Goal: Task Accomplishment & Management: Manage account settings

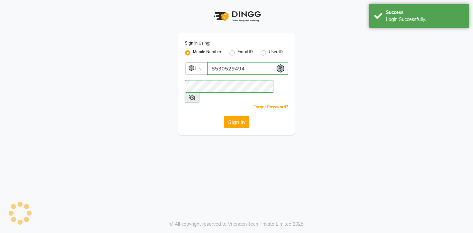
select select "service"
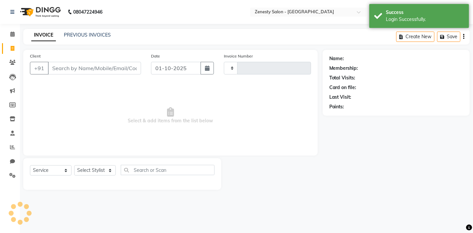
select select "en"
select select "5713"
type input "6761"
click at [12, 145] on icon at bounding box center [12, 147] width 5 height 5
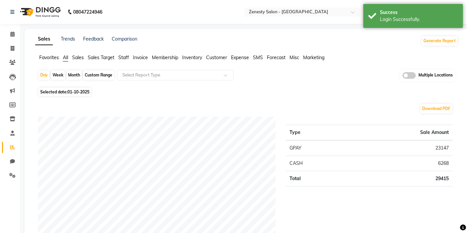
click at [134, 57] on span "Invoice" at bounding box center [140, 58] width 15 height 6
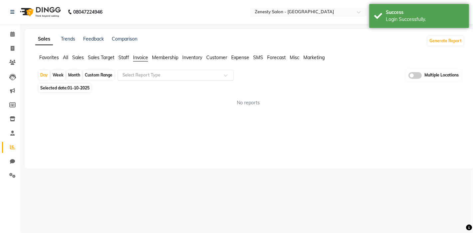
click at [140, 72] on input "text" at bounding box center [169, 75] width 96 height 7
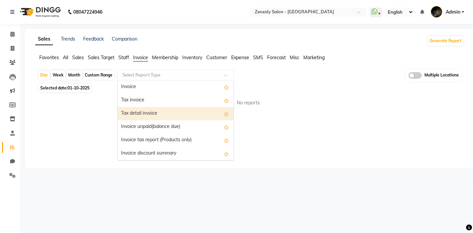
click at [133, 115] on div "Tax detail invoice" at bounding box center [176, 113] width 116 height 13
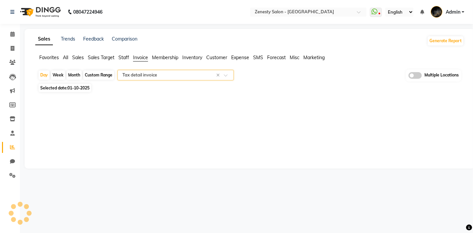
select select "filtered_report"
select select "pdf"
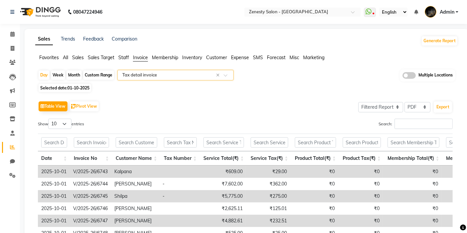
click at [163, 68] on app-reports "Favorites All Sales Sales Target Staff Invoice Membership Inventory Customer Ex…" at bounding box center [246, 188] width 431 height 268
click at [160, 78] on div "Select Report Type × Tax detail invoice ×" at bounding box center [175, 75] width 116 height 11
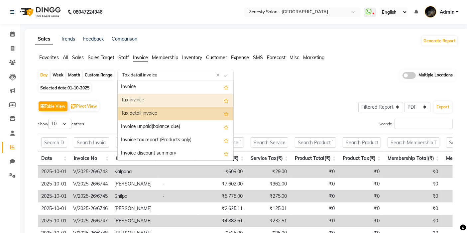
click at [153, 104] on div "Tax invoice" at bounding box center [176, 100] width 116 height 13
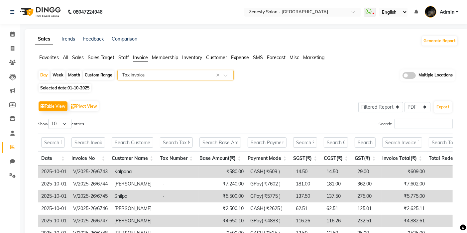
click at [196, 77] on input "text" at bounding box center [169, 75] width 96 height 7
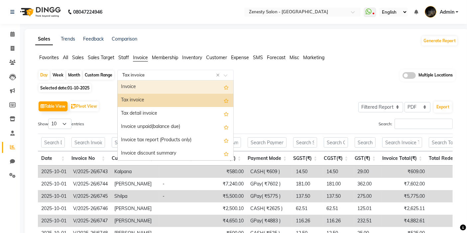
click at [163, 89] on div "Invoice" at bounding box center [176, 86] width 116 height 13
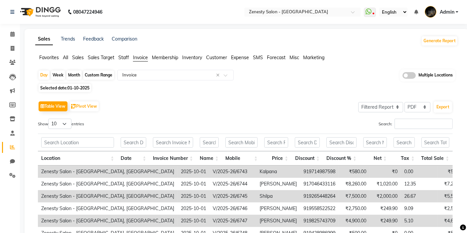
click at [69, 86] on span "01-10-2025" at bounding box center [78, 87] width 22 height 5
select select "10"
select select "2025"
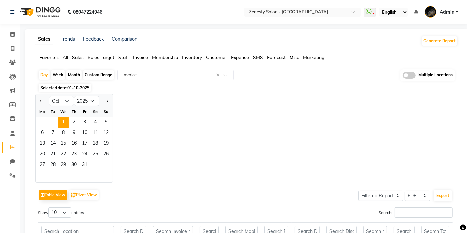
click at [74, 78] on div "Month" at bounding box center [73, 74] width 15 height 9
select select "10"
select select "2025"
click at [75, 71] on div "Month" at bounding box center [73, 74] width 15 height 9
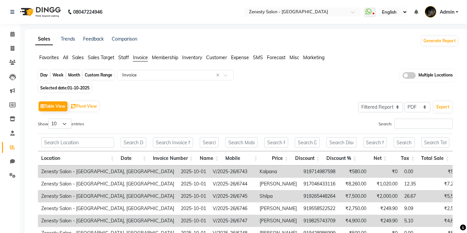
click at [73, 74] on div "Month" at bounding box center [73, 74] width 15 height 9
select select "10"
select select "2025"
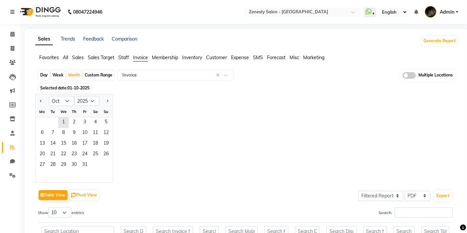
click at [64, 90] on span "Selected date: [DATE]" at bounding box center [65, 88] width 53 height 8
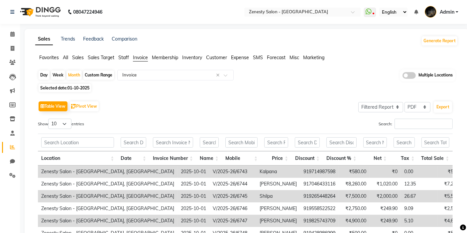
click at [73, 88] on span "01-10-2025" at bounding box center [78, 87] width 22 height 5
select select "10"
select select "2025"
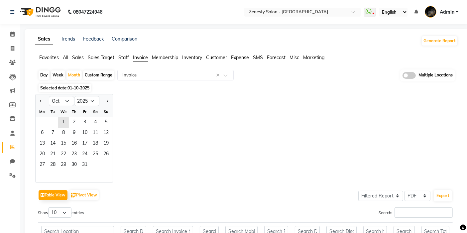
click at [45, 98] on div at bounding box center [42, 101] width 13 height 11
click at [45, 102] on div at bounding box center [42, 101] width 13 height 11
click at [39, 99] on button "Previous month" at bounding box center [40, 101] width 5 height 11
select select "9"
click at [51, 122] on span "2" at bounding box center [53, 122] width 11 height 11
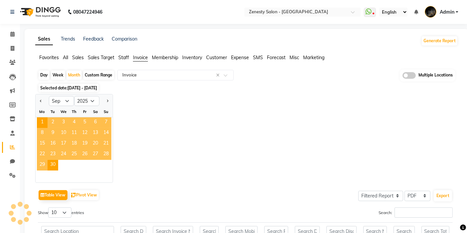
click at [195, 121] on div "Jan Feb Mar Apr May Jun [DATE] Aug Sep Oct Nov [DATE] 2016 2017 2018 2019 2020 …" at bounding box center [246, 138] width 423 height 89
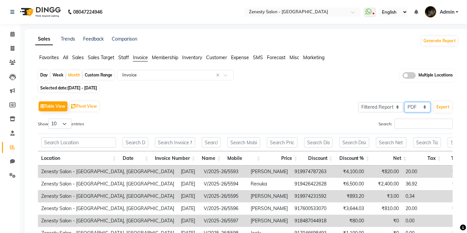
click at [423, 105] on select "Select CSV PDF" at bounding box center [417, 107] width 26 height 10
click at [405, 102] on select "Select CSV PDF" at bounding box center [417, 107] width 26 height 10
click at [409, 108] on select "Select CSV PDF" at bounding box center [417, 107] width 26 height 10
select select "csv"
click at [405, 102] on select "Select CSV PDF" at bounding box center [417, 107] width 26 height 10
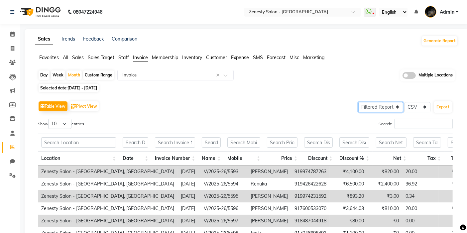
click at [392, 107] on select "Select Full Report Filtered Report" at bounding box center [380, 107] width 45 height 10
select select "full_report"
click at [359, 102] on select "Select Full Report Filtered Report" at bounding box center [380, 107] width 45 height 10
click at [444, 108] on button "Export" at bounding box center [443, 106] width 18 height 11
click at [72, 56] on span "Sales" at bounding box center [78, 58] width 12 height 6
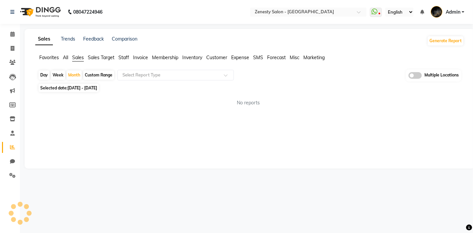
click at [163, 82] on div "Day Week Month Custom Range Select Report Type Multiple Locations Selected date…" at bounding box center [249, 90] width 428 height 42
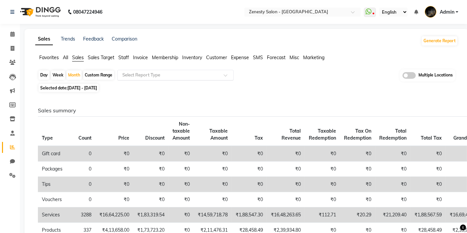
click at [159, 74] on input "text" at bounding box center [169, 75] width 96 height 7
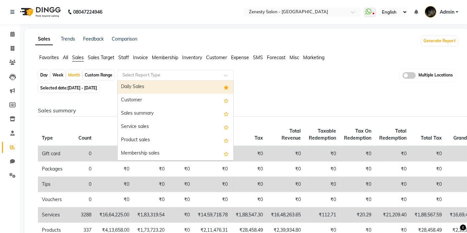
click at [308, 77] on div "Day Week Month Custom Range Select Report Type Daily Sales Customer Sales summa…" at bounding box center [246, 75] width 417 height 12
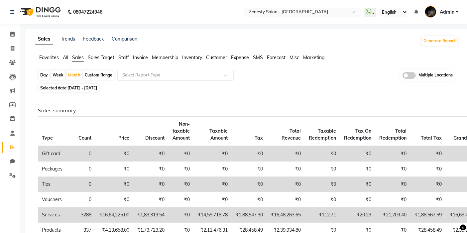
click at [147, 75] on input "text" at bounding box center [169, 75] width 96 height 7
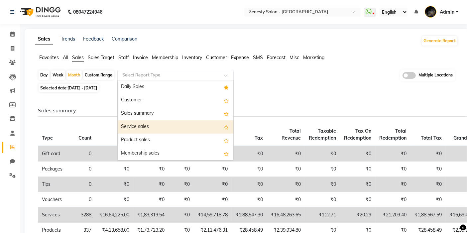
click at [156, 124] on div "Service sales" at bounding box center [176, 126] width 116 height 13
select select "full_report"
select select "csv"
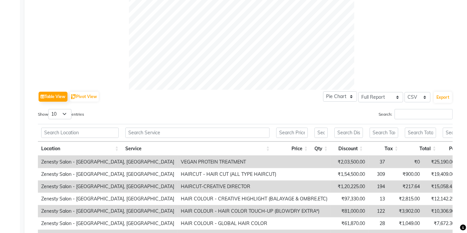
scroll to position [258, 0]
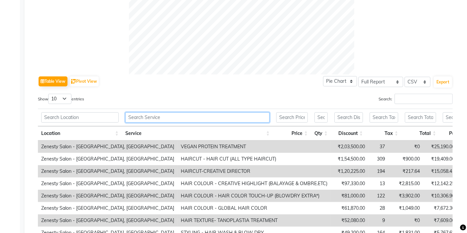
click at [162, 114] on input "text" at bounding box center [197, 117] width 145 height 10
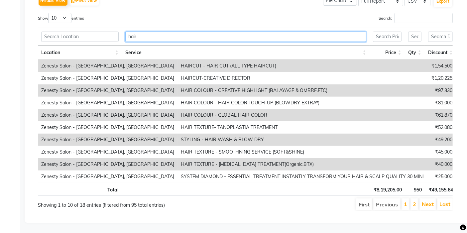
scroll to position [349, 0]
type input "h"
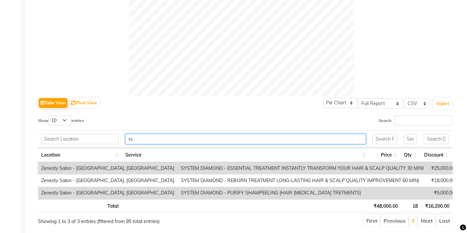
scroll to position [226, 0]
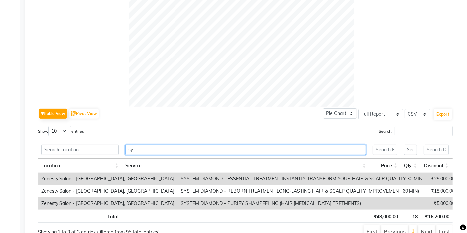
click at [187, 148] on input "sy" at bounding box center [245, 150] width 241 height 10
type input "s"
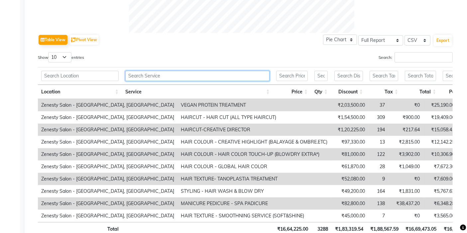
scroll to position [337, 0]
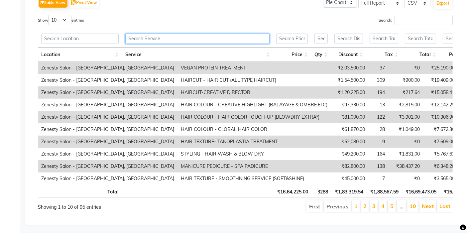
click at [182, 37] on input "text" at bounding box center [197, 39] width 145 height 10
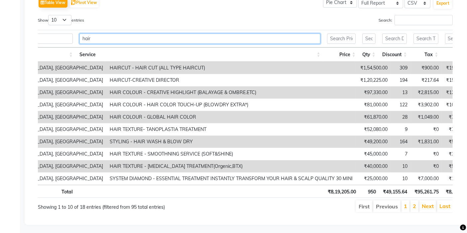
scroll to position [0, 0]
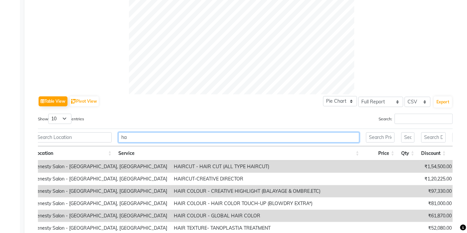
type input "h"
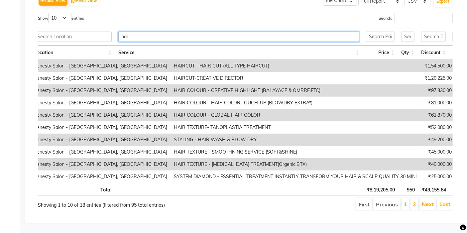
type input "hair"
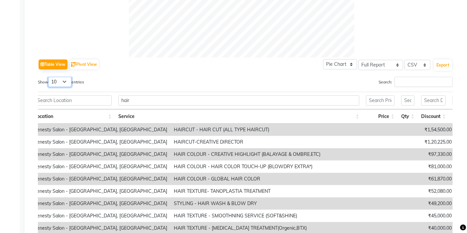
drag, startPoint x: 66, startPoint y: 81, endPoint x: 65, endPoint y: 85, distance: 4.4
click at [66, 81] on select "10 25 50 100" at bounding box center [59, 82] width 23 height 10
select select "100"
click at [49, 77] on select "10 25 50 100" at bounding box center [59, 82] width 23 height 10
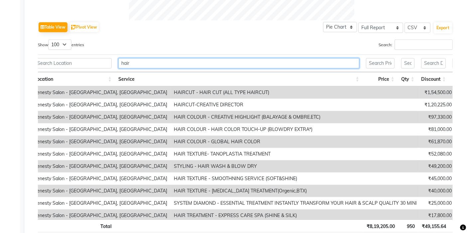
click at [136, 64] on input "hair" at bounding box center [238, 63] width 241 height 10
type input "h"
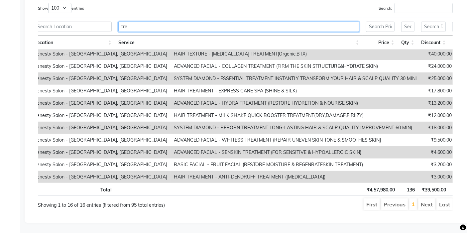
scroll to position [0, 7]
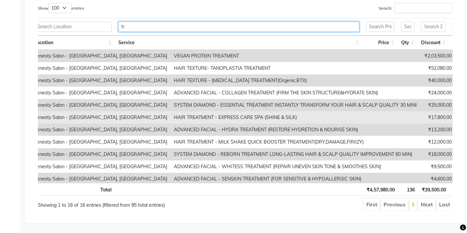
type input "t"
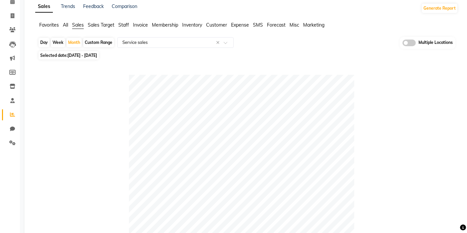
scroll to position [21, 0]
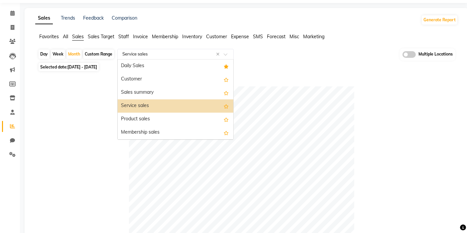
click at [162, 51] on input "text" at bounding box center [169, 54] width 96 height 7
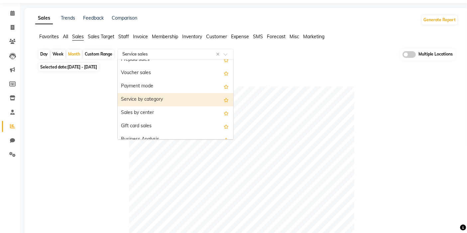
scroll to position [111, 0]
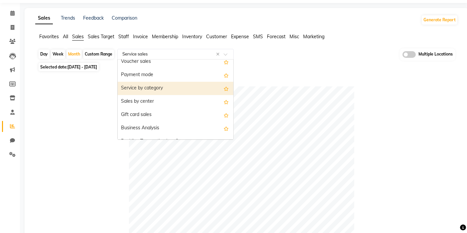
click at [168, 86] on div "Service by category" at bounding box center [176, 88] width 116 height 13
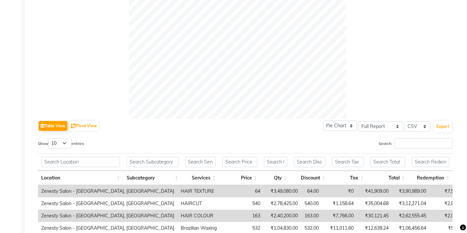
scroll to position [279, 0]
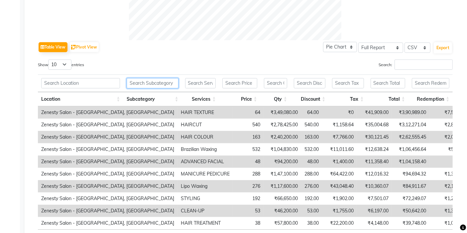
click at [151, 82] on input "text" at bounding box center [153, 83] width 52 height 10
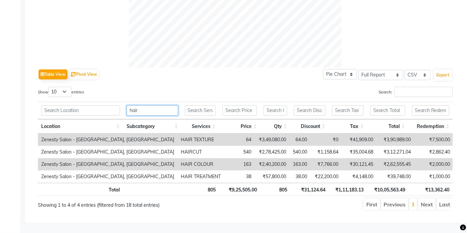
scroll to position [257, 0]
type input "h"
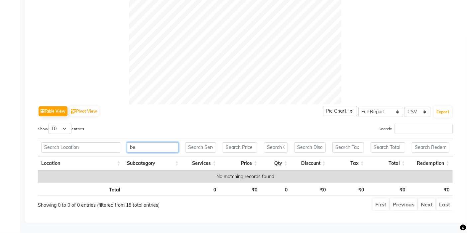
scroll to position [220, 0]
type input "b"
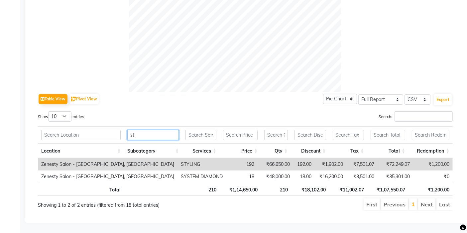
type input "s"
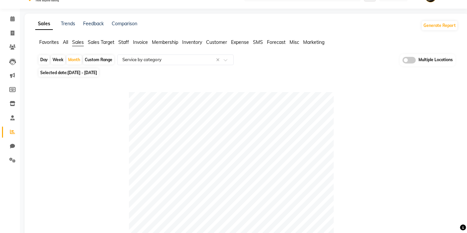
scroll to position [0, 0]
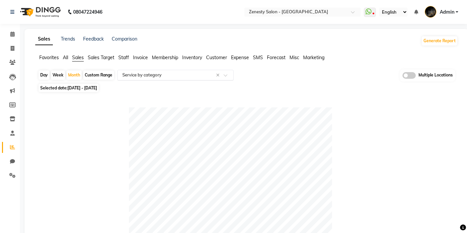
click at [159, 72] on input "text" at bounding box center [169, 75] width 96 height 7
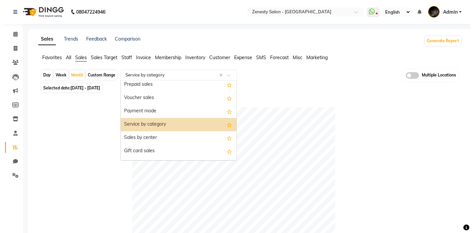
scroll to position [59, 0]
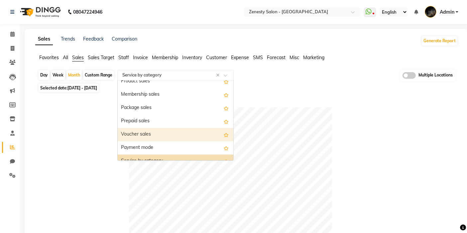
click at [171, 131] on div "Voucher sales" at bounding box center [176, 134] width 116 height 13
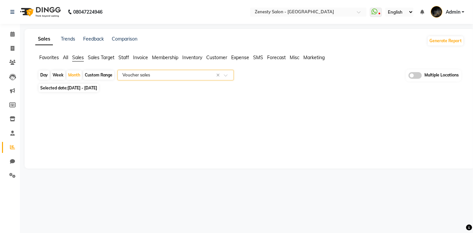
click at [305, 86] on div "Selected date: [DATE] - [DATE]" at bounding box center [251, 87] width 426 height 7
click at [181, 70] on div "Select Report Type × Voucher sales ×" at bounding box center [175, 75] width 116 height 11
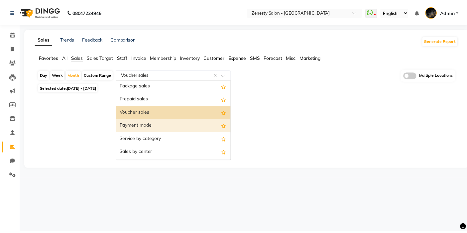
scroll to position [69, 0]
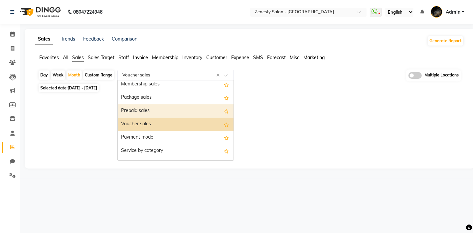
click at [150, 110] on div "Prepaid sales" at bounding box center [176, 110] width 116 height 13
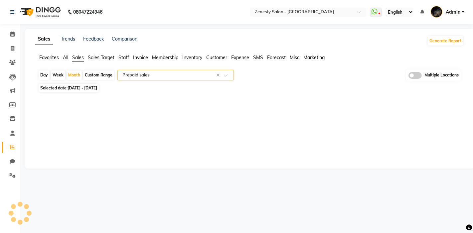
select select "full_report"
select select "csv"
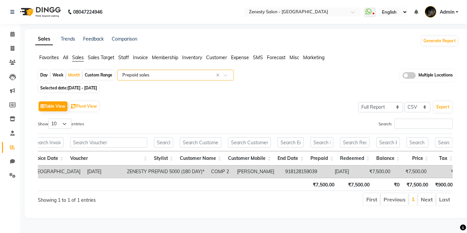
scroll to position [0, 94]
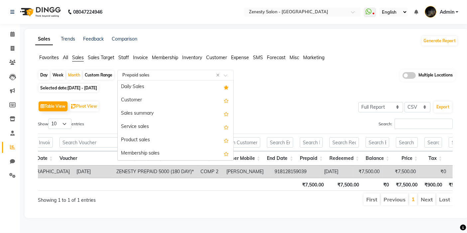
click at [153, 72] on input "text" at bounding box center [169, 75] width 96 height 7
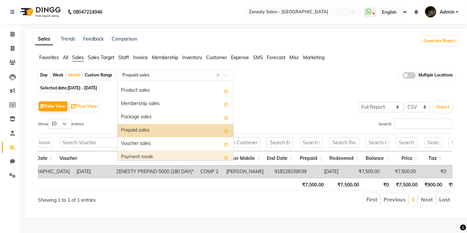
scroll to position [19, 0]
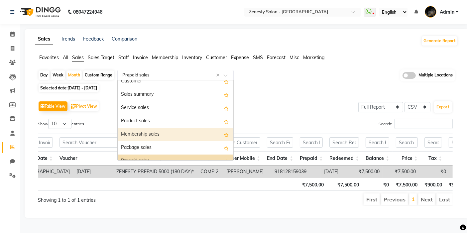
click at [140, 128] on div "Membership sales" at bounding box center [176, 134] width 116 height 13
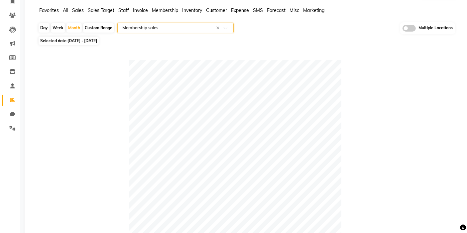
scroll to position [35, 0]
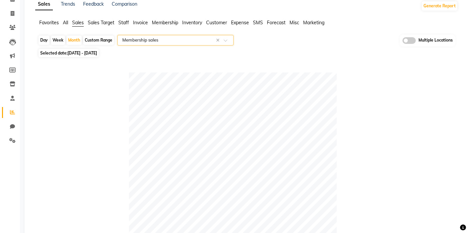
drag, startPoint x: 161, startPoint y: 41, endPoint x: 164, endPoint y: 44, distance: 4.5
click at [161, 40] on input "text" at bounding box center [169, 40] width 96 height 7
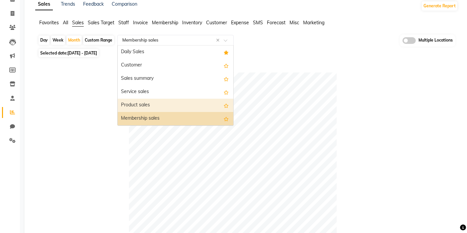
click at [156, 102] on div "Product sales" at bounding box center [176, 105] width 116 height 13
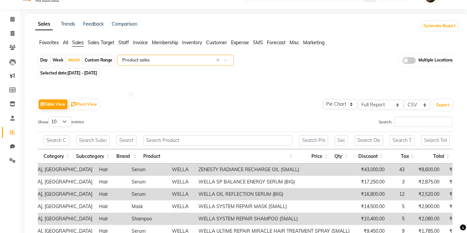
scroll to position [0, 0]
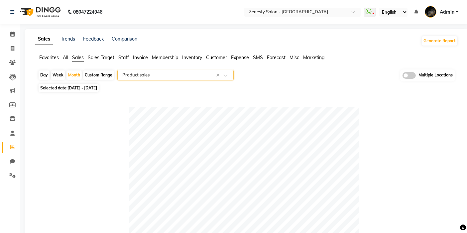
click at [193, 75] on input "text" at bounding box center [169, 75] width 96 height 7
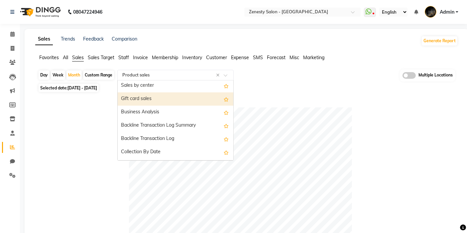
scroll to position [160, 0]
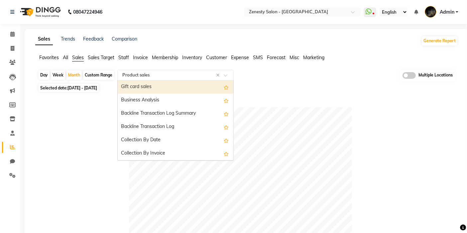
click at [184, 56] on span "Inventory" at bounding box center [192, 58] width 20 height 6
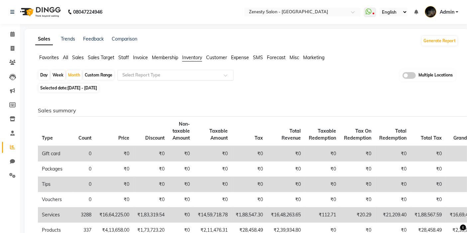
click at [153, 72] on input "text" at bounding box center [169, 75] width 96 height 7
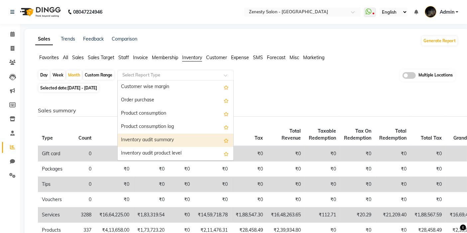
scroll to position [136, 0]
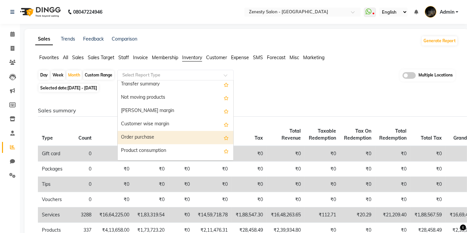
click at [305, 87] on div "Selected date: [DATE] - [DATE]" at bounding box center [248, 87] width 420 height 7
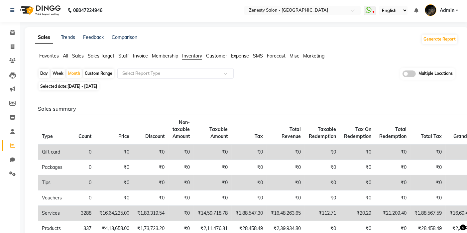
scroll to position [0, 0]
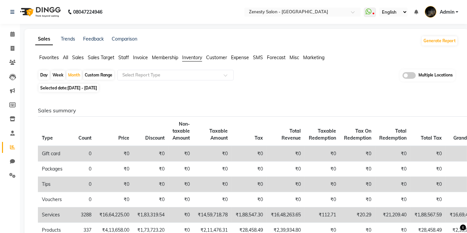
click at [78, 60] on span "Sales" at bounding box center [78, 58] width 12 height 6
click at [150, 74] on input "text" at bounding box center [169, 75] width 96 height 7
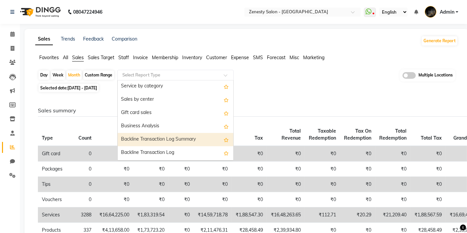
scroll to position [122, 0]
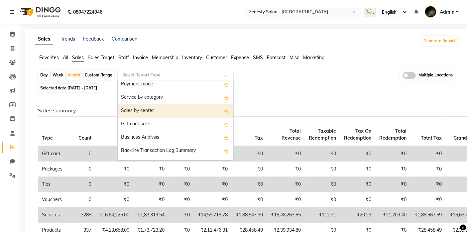
click at [154, 111] on div "Sales by center" at bounding box center [176, 110] width 116 height 13
select select "full_report"
select select "csv"
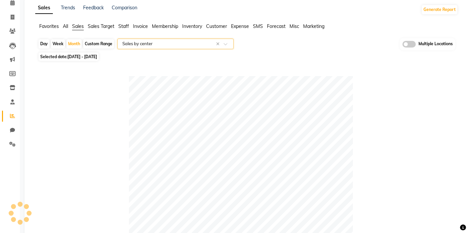
scroll to position [0, 0]
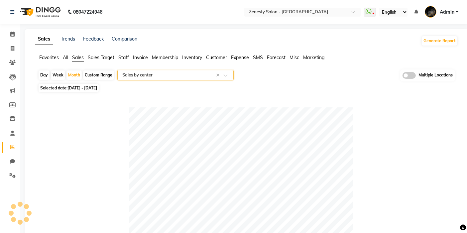
click at [156, 75] on input "text" at bounding box center [169, 75] width 96 height 7
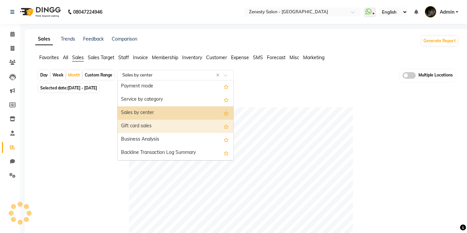
scroll to position [109, 0]
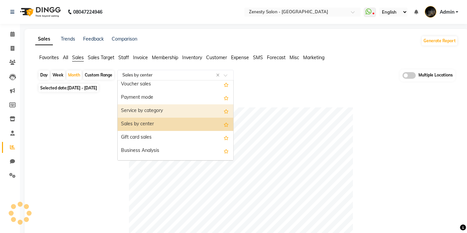
click at [144, 106] on div "Service by category" at bounding box center [176, 110] width 116 height 13
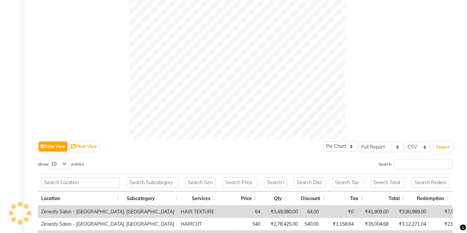
scroll to position [332, 0]
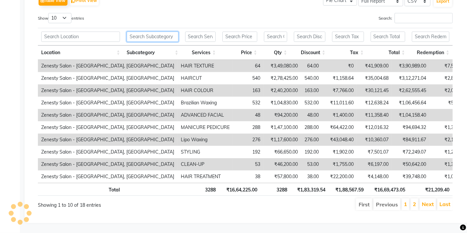
click at [153, 36] on input "text" at bounding box center [153, 37] width 52 height 10
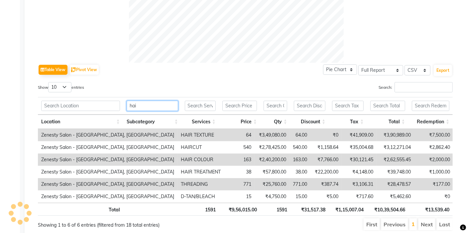
type input "hair"
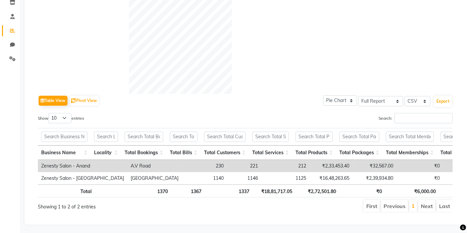
scroll to position [0, 0]
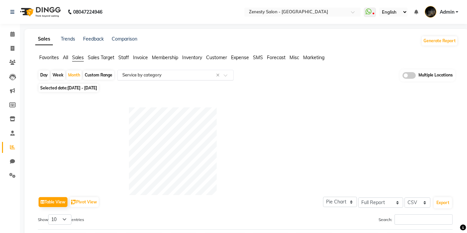
click at [160, 77] on input "text" at bounding box center [169, 75] width 96 height 7
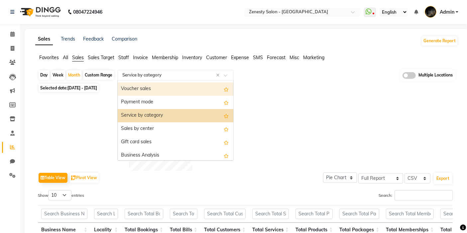
scroll to position [96, 0]
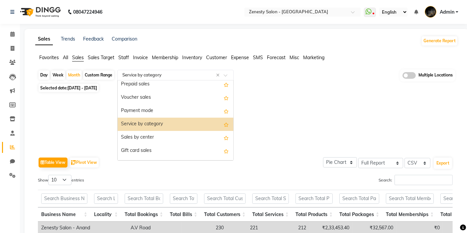
click at [149, 120] on div "Service by category" at bounding box center [176, 124] width 116 height 13
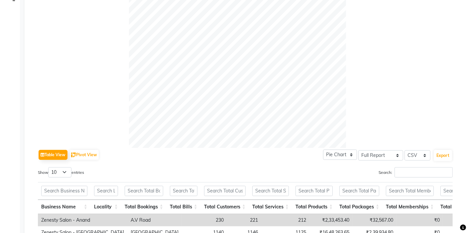
scroll to position [58, 0]
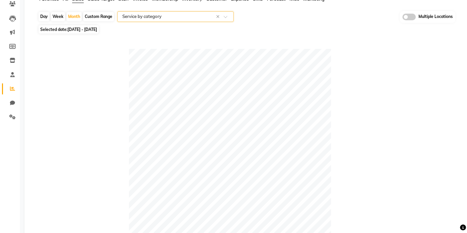
click at [174, 10] on app-reports "Favorites All Sales Sales Target Staff Invoice Membership Inventory Customer Ex…" at bounding box center [246, 186] width 431 height 380
click at [176, 10] on app-reports "Favorites All Sales Sales Target Staff Invoice Membership Inventory Customer Ex…" at bounding box center [246, 178] width 431 height 365
click at [175, 18] on input "text" at bounding box center [169, 16] width 96 height 7
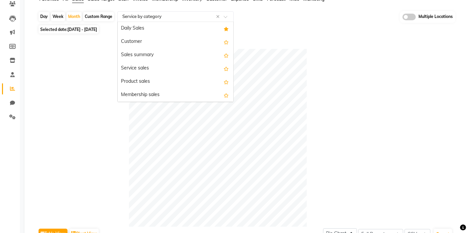
scroll to position [133, 0]
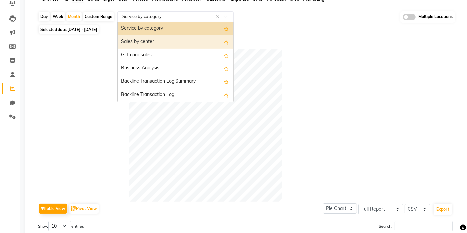
click at [162, 46] on div "Sales by center" at bounding box center [176, 41] width 116 height 13
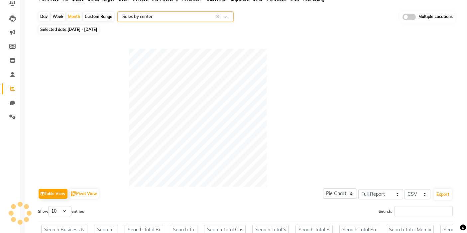
scroll to position [0, 0]
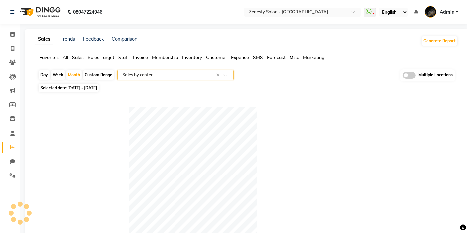
click at [154, 72] on input "text" at bounding box center [169, 75] width 96 height 7
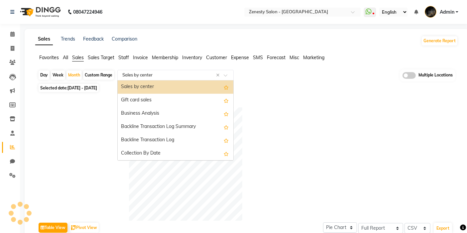
scroll to position [35, 0]
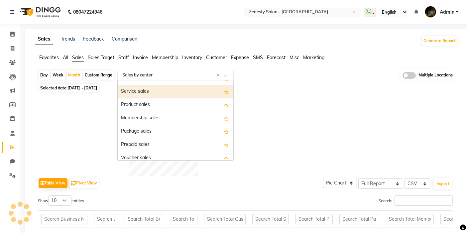
click at [157, 92] on div "Service sales" at bounding box center [176, 91] width 116 height 13
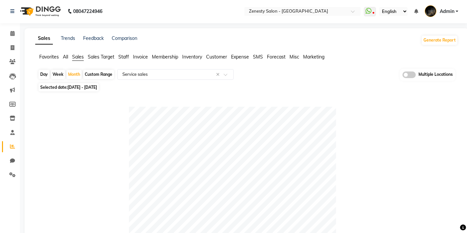
scroll to position [0, 0]
click at [168, 73] on input "text" at bounding box center [169, 75] width 96 height 7
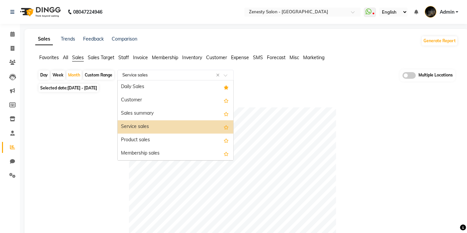
click at [168, 73] on input "text" at bounding box center [169, 75] width 96 height 7
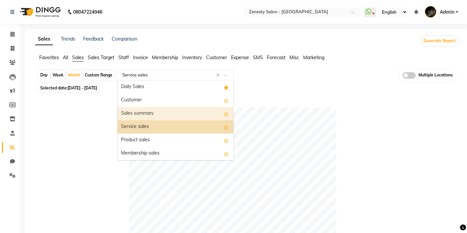
click at [144, 112] on div "Sales summary" at bounding box center [176, 113] width 116 height 13
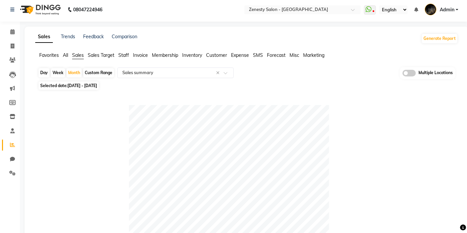
scroll to position [221, 0]
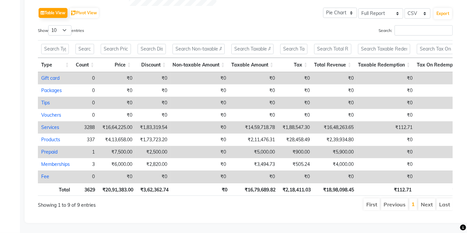
click at [55, 124] on link "Services" at bounding box center [50, 127] width 18 height 6
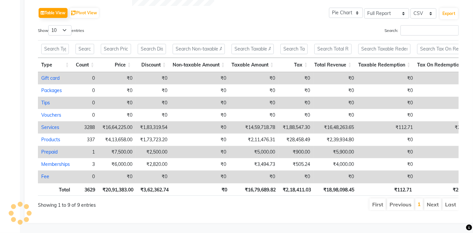
select select "full_report"
select select "csv"
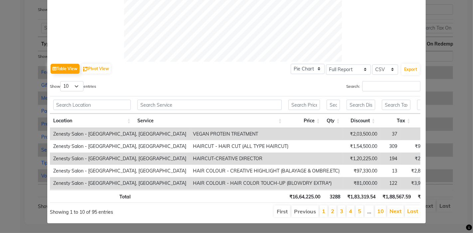
scroll to position [214, 0]
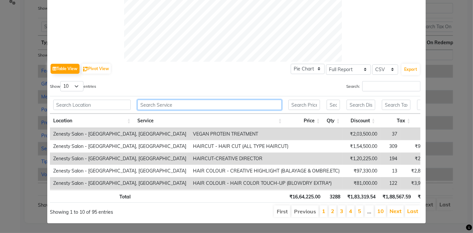
click at [186, 100] on input "text" at bounding box center [209, 105] width 145 height 10
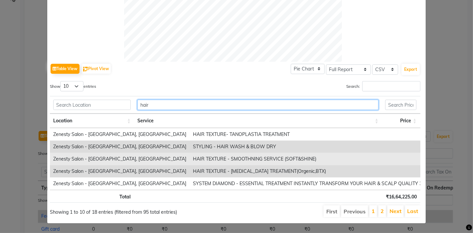
scroll to position [215, 0]
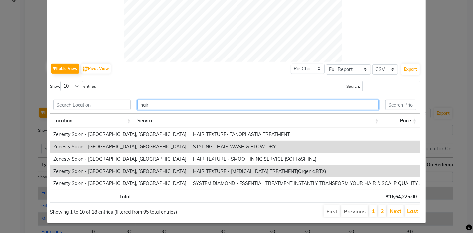
type input "hair"
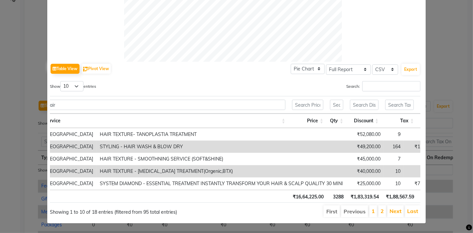
scroll to position [0, 153]
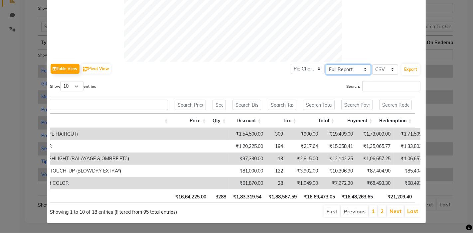
click at [359, 64] on select "Select Full Report Filtered Report" at bounding box center [348, 69] width 45 height 10
click at [326, 64] on select "Select Full Report Filtered Report" at bounding box center [348, 69] width 45 height 10
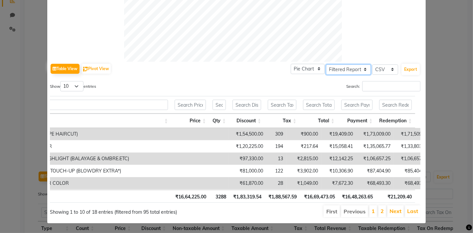
click at [339, 68] on select "Select Full Report Filtered Report" at bounding box center [348, 69] width 45 height 10
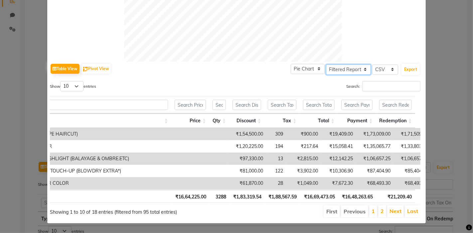
select select "full_report"
click at [326, 64] on select "Select Full Report Filtered Report" at bounding box center [348, 69] width 45 height 10
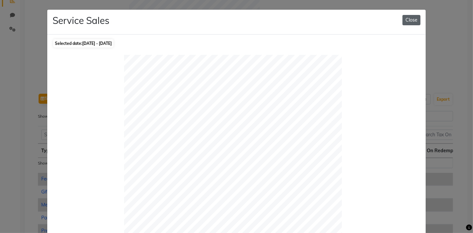
drag, startPoint x: 411, startPoint y: 19, endPoint x: 404, endPoint y: 23, distance: 7.9
click at [411, 19] on button "Close" at bounding box center [411, 20] width 18 height 10
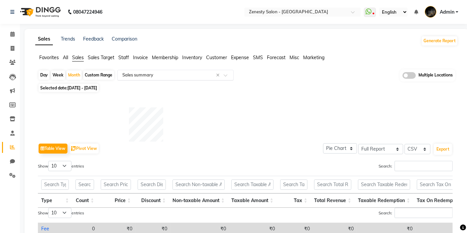
click at [156, 75] on input "text" at bounding box center [169, 75] width 96 height 7
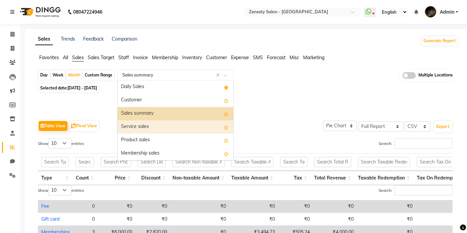
click at [150, 131] on div "Service sales" at bounding box center [176, 126] width 116 height 13
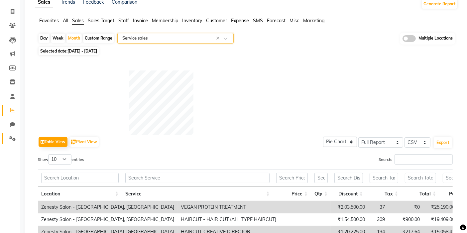
click at [7, 137] on span at bounding box center [13, 139] width 12 height 8
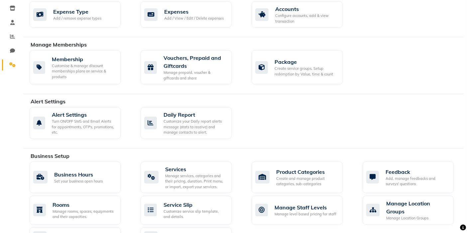
click at [282, 120] on div "Alert Settings Turn ON/OFF SMS and Email Alerts for appointments, OTPs, promoti…" at bounding box center [247, 124] width 444 height 35
click at [169, 181] on div "Manage services, categories and their pricing, duration. Print menu, or import,…" at bounding box center [195, 181] width 61 height 17
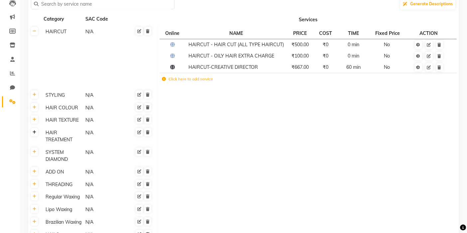
click at [34, 134] on icon at bounding box center [35, 132] width 4 height 4
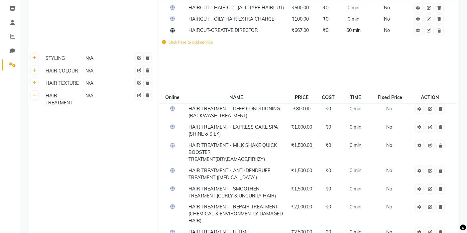
click at [35, 88] on th at bounding box center [34, 83] width 13 height 13
click at [35, 84] on icon at bounding box center [35, 83] width 4 height 4
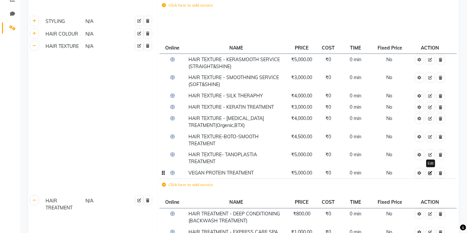
click at [430, 172] on icon at bounding box center [430, 173] width 4 height 4
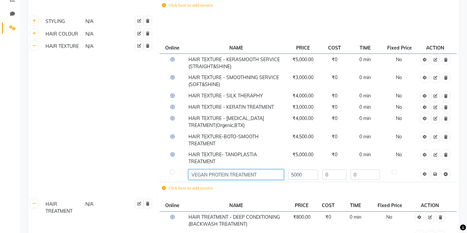
click at [192, 171] on input "VEGAN PROTEIN TREATMENT" at bounding box center [235, 174] width 95 height 10
type input "HAIR TEXTURE-VEGAN PROTEIN TREATMENT"
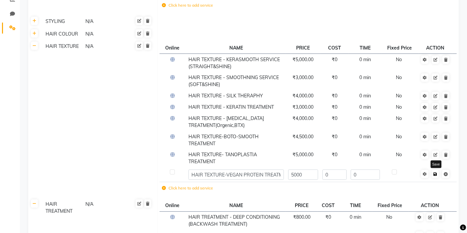
click at [435, 176] on span "Save" at bounding box center [439, 173] width 21 height 7
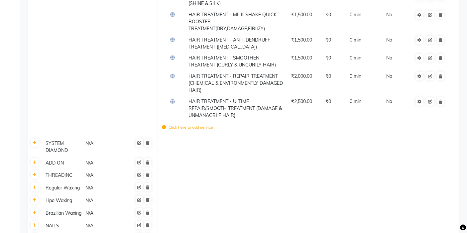
scroll to position [406, 0]
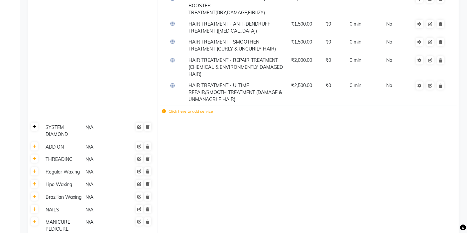
click at [36, 126] on link at bounding box center [34, 127] width 7 height 8
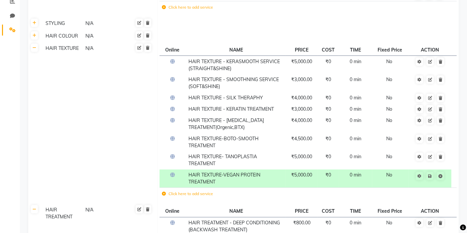
scroll to position [0, 0]
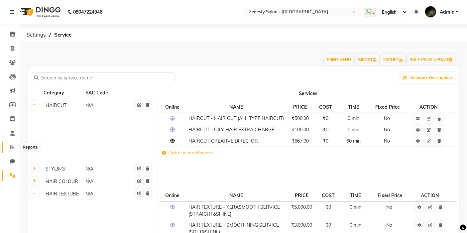
click at [14, 148] on icon at bounding box center [12, 147] width 5 height 5
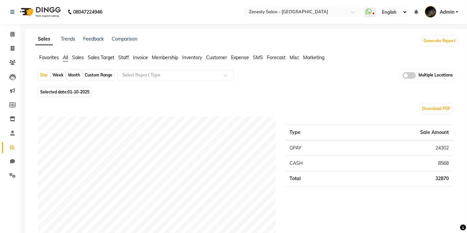
click at [77, 59] on span "Sales" at bounding box center [78, 58] width 12 height 6
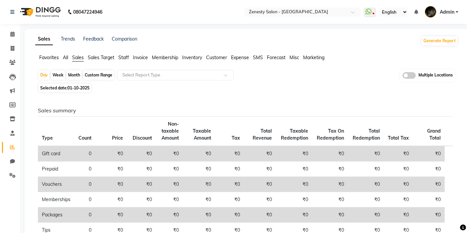
click at [68, 74] on div "Month" at bounding box center [73, 74] width 15 height 9
select select "10"
select select "2025"
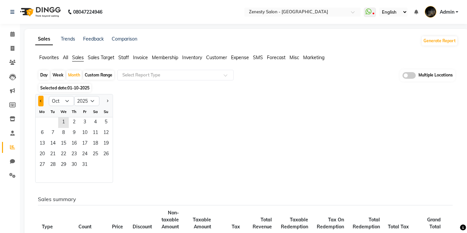
click at [41, 99] on span "Previous month" at bounding box center [41, 100] width 2 height 2
select select "9"
click at [54, 117] on span "2" at bounding box center [53, 122] width 11 height 11
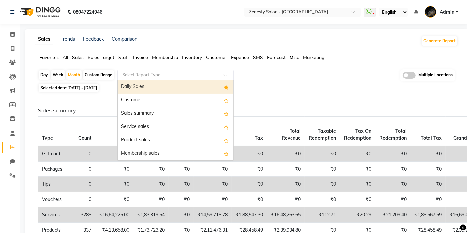
click at [137, 72] on input "text" at bounding box center [169, 75] width 96 height 7
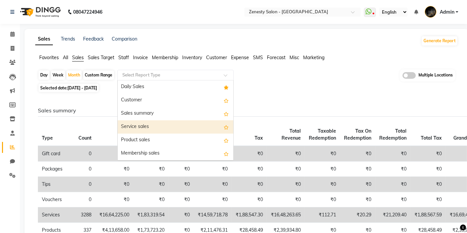
click at [152, 129] on div "Service sales" at bounding box center [176, 126] width 116 height 13
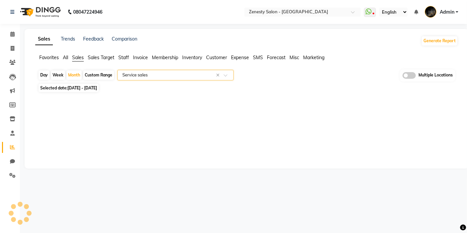
select select "full_report"
select select "csv"
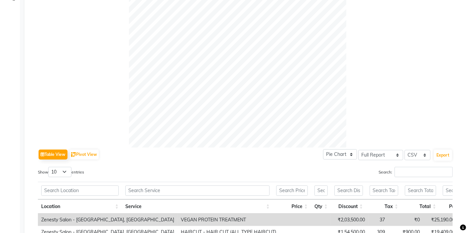
scroll to position [221, 0]
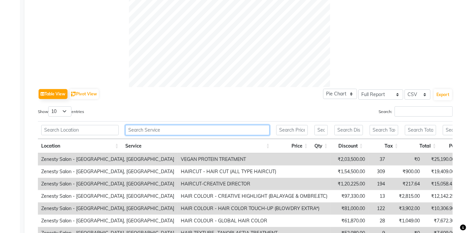
click at [193, 127] on input "text" at bounding box center [197, 130] width 145 height 10
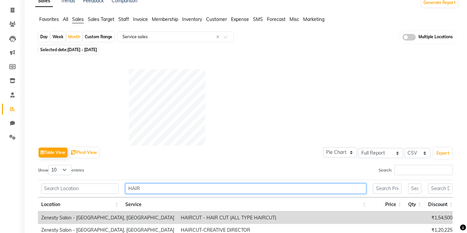
scroll to position [111, 0]
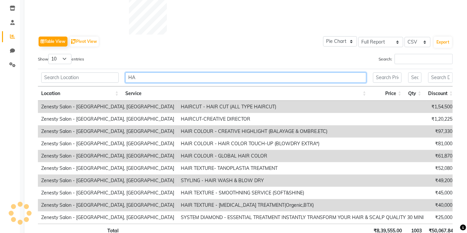
type input "H"
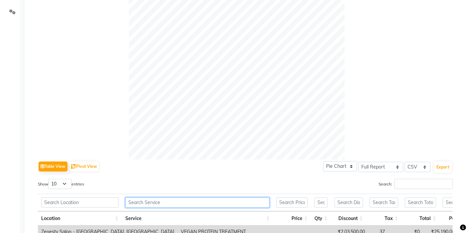
scroll to position [184, 0]
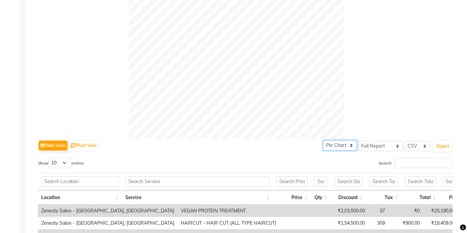
click at [343, 146] on select "Pie Chart Bar Chart" at bounding box center [340, 145] width 34 height 10
select select "bar"
click at [324, 140] on select "Pie Chart Bar Chart" at bounding box center [340, 145] width 34 height 10
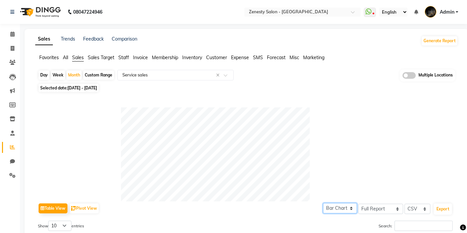
scroll to position [74, 0]
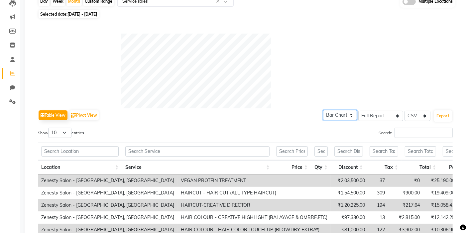
click at [343, 113] on select "Pie Chart Bar Chart" at bounding box center [340, 115] width 34 height 10
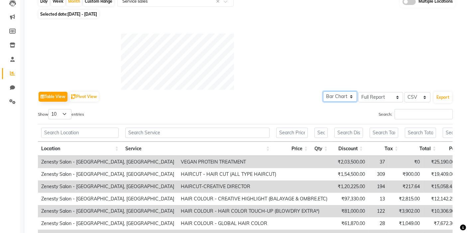
click at [324, 91] on select "Pie Chart Bar Chart" at bounding box center [340, 96] width 34 height 10
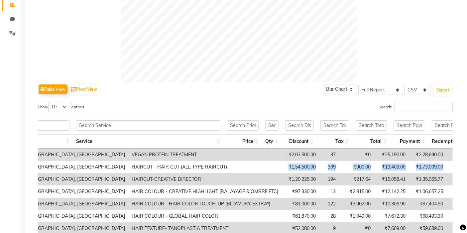
scroll to position [0, 64]
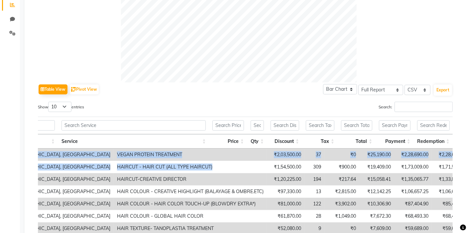
drag, startPoint x: 250, startPoint y: 176, endPoint x: 433, endPoint y: 170, distance: 183.9
click at [460, 170] on app-reports "Favorites All Sales Sales Target Staff Invoice Membership Inventory Customer Ex…" at bounding box center [246, 108] width 431 height 393
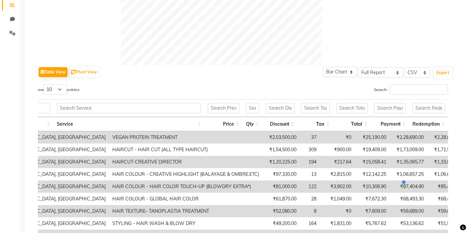
click at [253, 71] on div "Table View Pivot View Pie Chart Bar Chart Select Full Report Filtered Report Se…" at bounding box center [245, 72] width 415 height 14
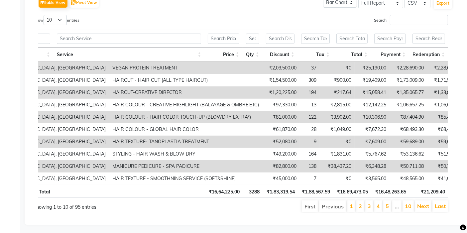
scroll to position [24, 0]
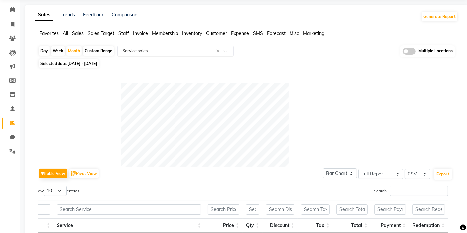
click at [155, 52] on input "text" at bounding box center [169, 51] width 96 height 7
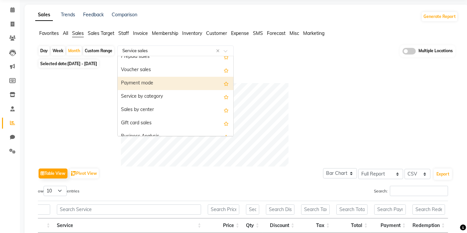
scroll to position [111, 0]
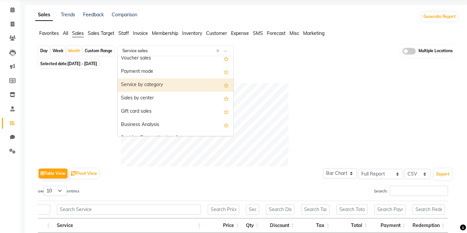
click at [155, 89] on div "Service by category" at bounding box center [176, 84] width 116 height 13
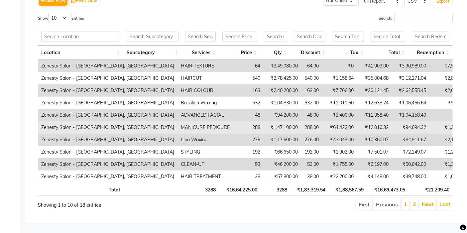
scroll to position [192, 0]
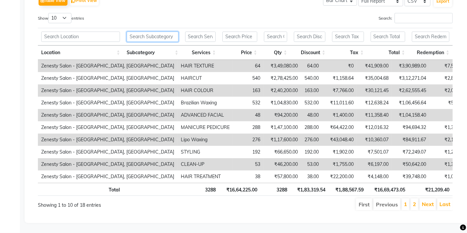
click at [151, 32] on input "text" at bounding box center [153, 37] width 52 height 10
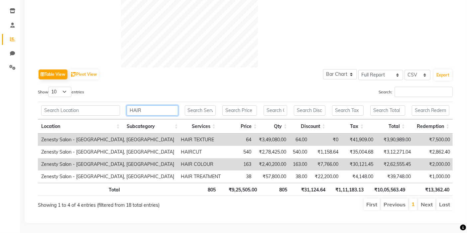
scroll to position [0, 5]
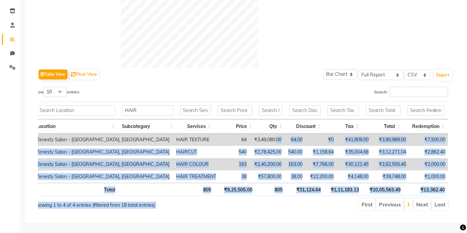
drag, startPoint x: 247, startPoint y: 133, endPoint x: 253, endPoint y: 193, distance: 60.5
click at [253, 193] on div "Show 10 25 50 100 entries Search: HAIR Location Subcategory Services Price Qty …" at bounding box center [245, 149] width 415 height 124
click at [263, 183] on th "805" at bounding box center [271, 189] width 30 height 13
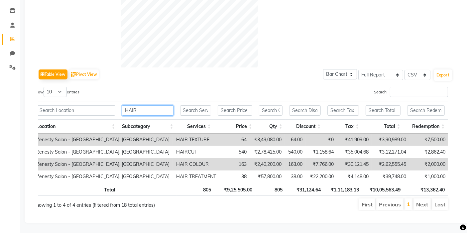
click at [158, 106] on input "HAIR" at bounding box center [148, 110] width 52 height 10
type input "H"
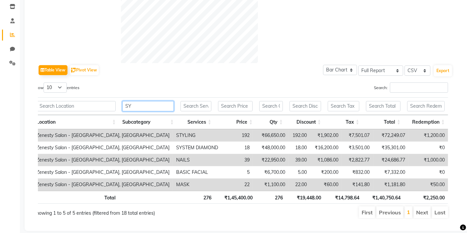
scroll to position [75, 0]
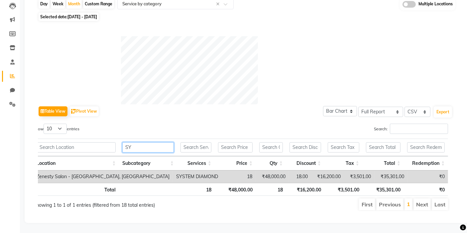
type input "S"
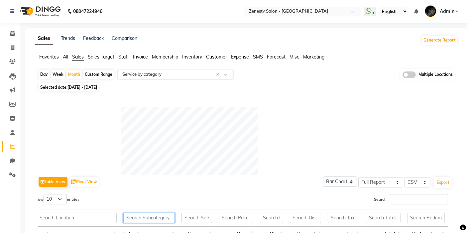
scroll to position [0, 0]
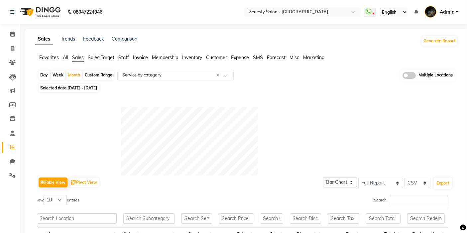
click at [100, 58] on span "Sales Target" at bounding box center [101, 58] width 27 height 6
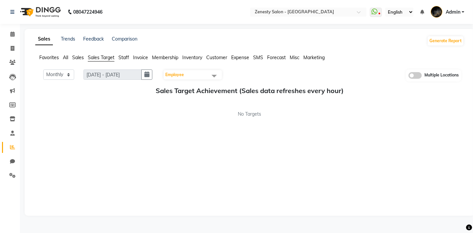
click at [72, 55] on ul "Favorites All Sales Sales Target Staff Invoice Membership Inventory Customer Ex…" at bounding box center [249, 57] width 428 height 7
click at [77, 58] on span "Sales" at bounding box center [78, 58] width 12 height 6
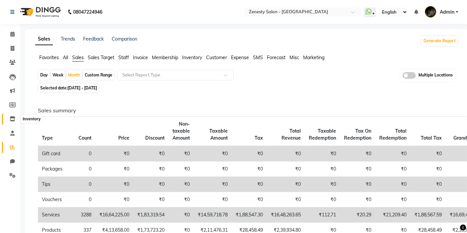
click at [12, 120] on icon at bounding box center [13, 118] width 6 height 5
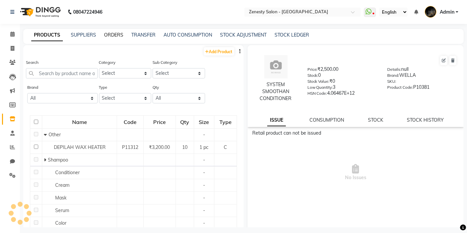
click at [109, 35] on link "ORDERS" at bounding box center [113, 35] width 19 height 6
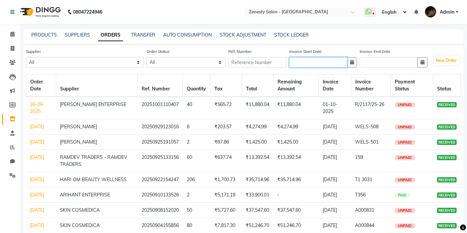
click at [308, 64] on input "text" at bounding box center [318, 62] width 58 height 10
select select "10"
select select "2025"
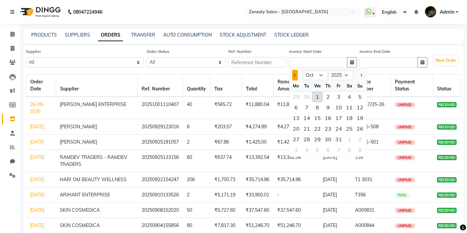
click at [295, 74] on button "Previous month" at bounding box center [295, 75] width 6 height 11
select select "9"
click at [300, 95] on div "1" at bounding box center [296, 96] width 11 height 11
type input "01-09-2025"
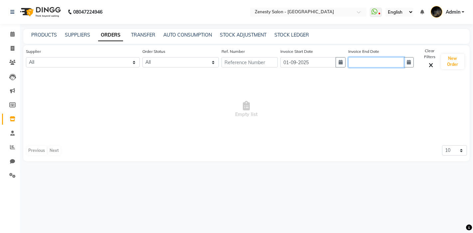
click at [378, 62] on input "text" at bounding box center [376, 62] width 56 height 10
select select "10"
select select "2025"
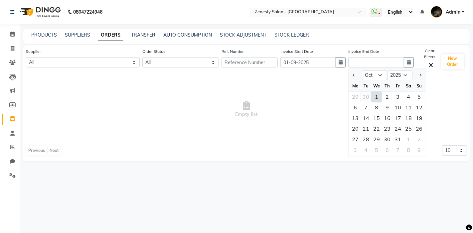
click at [365, 94] on div "30" at bounding box center [365, 96] width 11 height 11
type input "[DATE]"
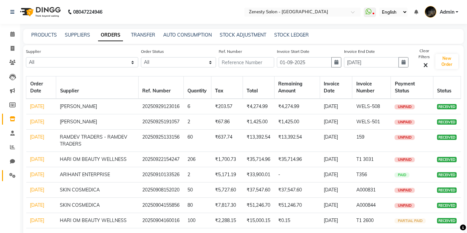
click at [13, 170] on link "Settings" at bounding box center [10, 175] width 16 height 11
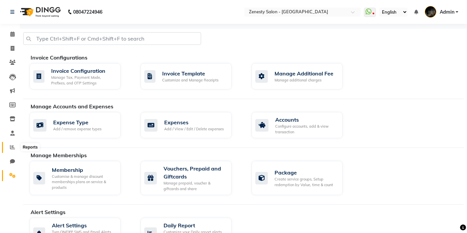
click at [13, 147] on icon at bounding box center [12, 147] width 5 height 5
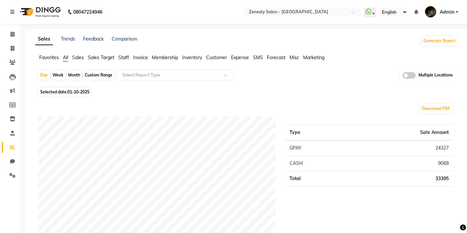
click at [412, 74] on span at bounding box center [408, 75] width 13 height 7
click at [402, 76] on input "checkbox" at bounding box center [402, 76] width 0 height 0
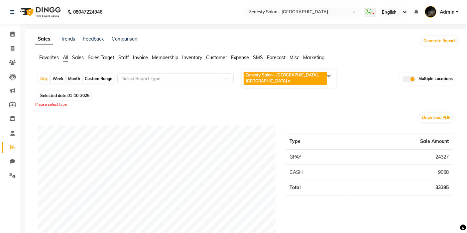
click at [324, 75] on span at bounding box center [328, 75] width 13 height 13
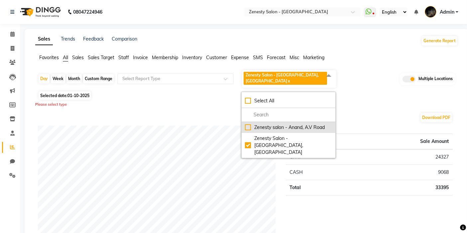
click at [270, 124] on div "Zenesty salon - Anand, A.V Road" at bounding box center [288, 127] width 87 height 7
checkbox input "true"
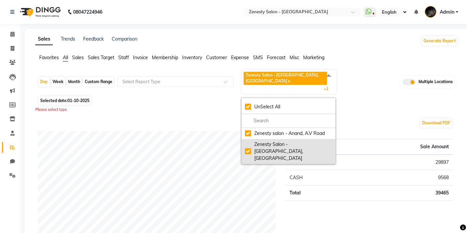
click at [264, 141] on div "Zenesty Salon - [GEOGRAPHIC_DATA], [GEOGRAPHIC_DATA]" at bounding box center [288, 151] width 87 height 21
checkbox input "false"
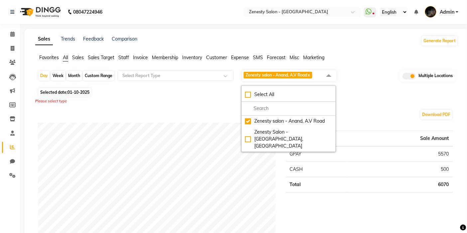
click at [76, 55] on span "Sales" at bounding box center [78, 58] width 12 height 6
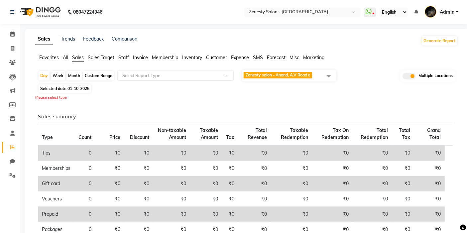
click at [78, 75] on div "Month" at bounding box center [73, 75] width 15 height 9
select select "10"
select select "2025"
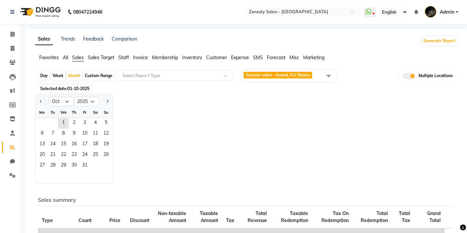
click at [71, 86] on span "01-10-2025" at bounding box center [78, 88] width 22 height 5
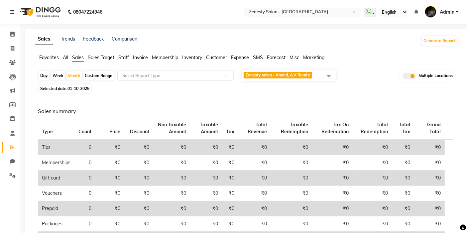
click at [61, 85] on span "Selected date: [DATE]" at bounding box center [65, 88] width 53 height 8
select select "10"
select select "2025"
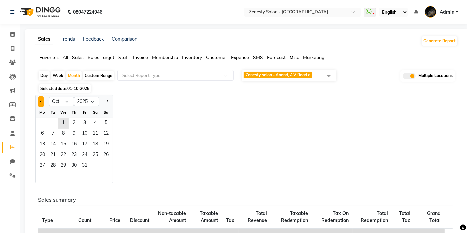
click at [43, 98] on button "Previous month" at bounding box center [40, 101] width 5 height 11
select select "9"
click at [65, 116] on div "We" at bounding box center [63, 112] width 11 height 11
click at [62, 123] on span "3" at bounding box center [63, 123] width 11 height 11
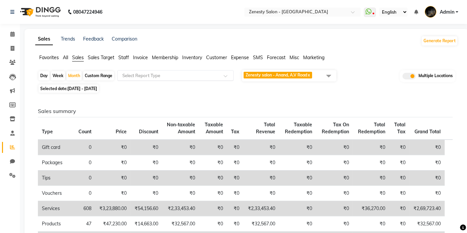
click at [160, 75] on input "text" at bounding box center [169, 75] width 96 height 7
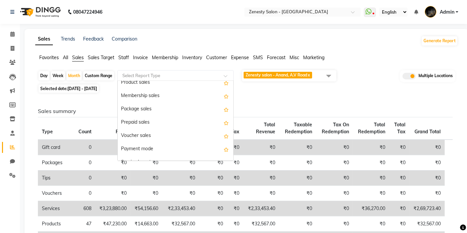
scroll to position [74, 0]
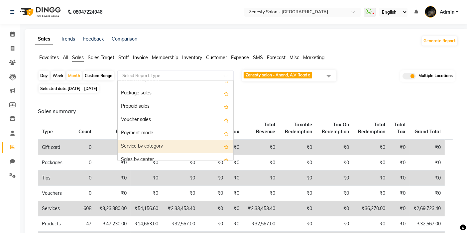
click at [152, 141] on div "Service by category" at bounding box center [176, 146] width 116 height 13
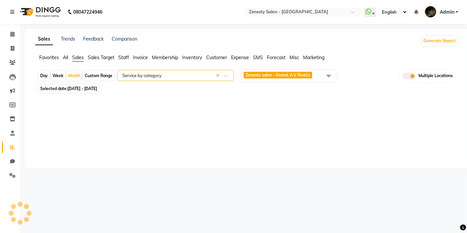
select select "full_report"
select select "csv"
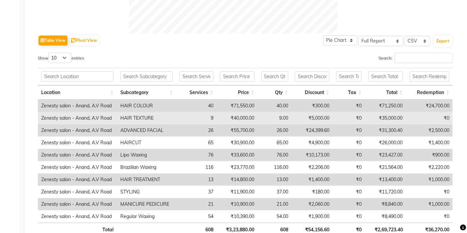
scroll to position [295, 0]
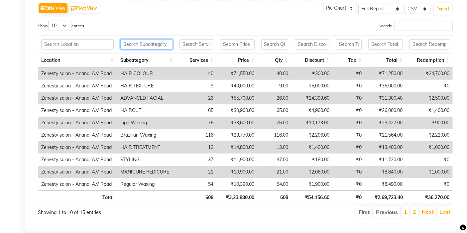
click at [158, 42] on input "text" at bounding box center [146, 44] width 53 height 10
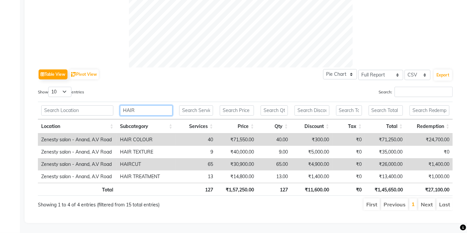
scroll to position [268, 0]
type input "H"
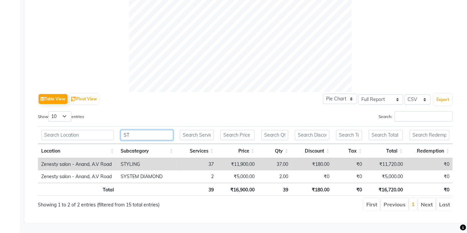
scroll to position [243, 0]
type input "S"
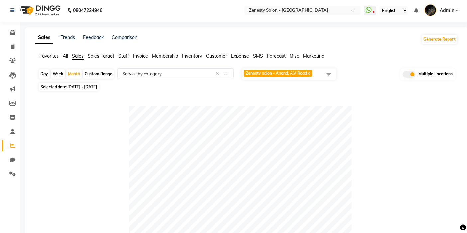
scroll to position [0, 0]
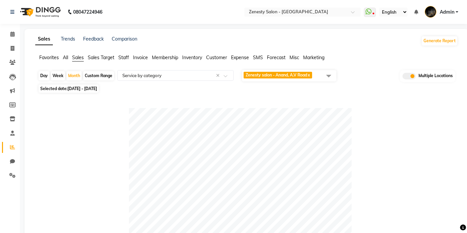
click at [138, 81] on div "Day Week Month Custom Range Select Report Type × Service by category × Zenesty …" at bounding box center [246, 75] width 417 height 13
click at [139, 79] on div "Select Report Type × Service by category ×" at bounding box center [175, 75] width 116 height 11
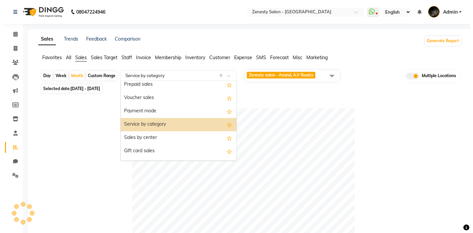
scroll to position [59, 0]
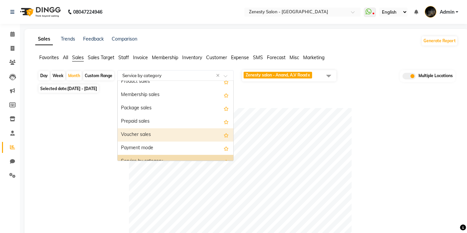
click at [158, 136] on div "Voucher sales" at bounding box center [176, 134] width 116 height 13
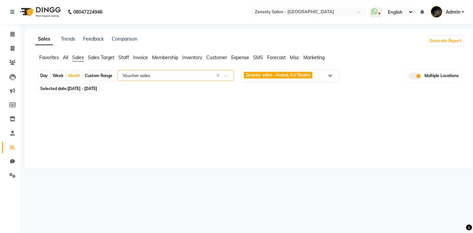
click at [174, 78] on input "text" at bounding box center [169, 75] width 96 height 7
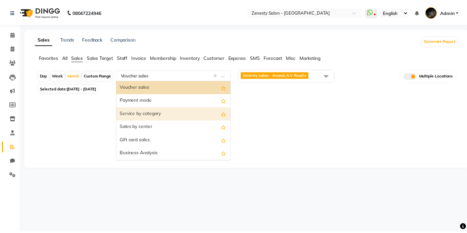
scroll to position [69, 0]
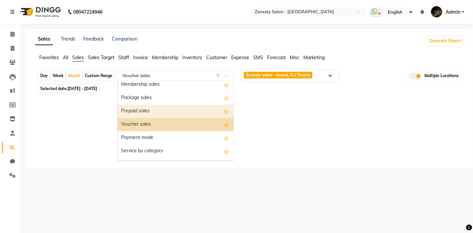
click at [164, 109] on div "Prepaid sales" at bounding box center [176, 111] width 116 height 13
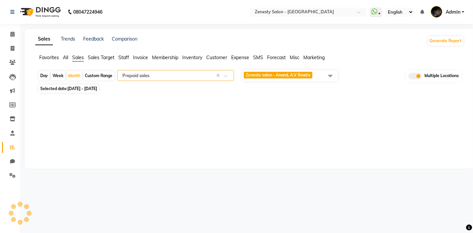
select select "full_report"
select select "csv"
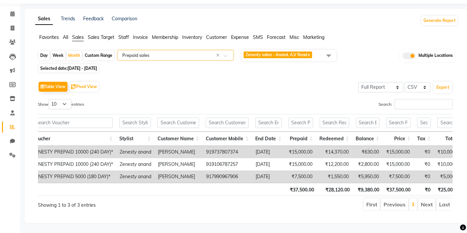
scroll to position [0, 138]
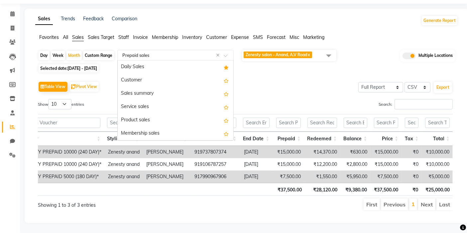
click at [170, 50] on div "Select Report Type × Prepaid sales ×" at bounding box center [175, 55] width 116 height 11
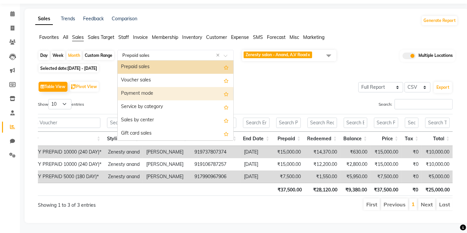
scroll to position [19, 0]
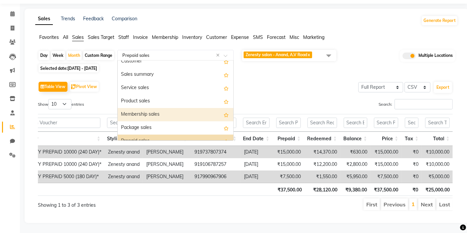
click at [154, 108] on div "Membership sales" at bounding box center [176, 114] width 116 height 13
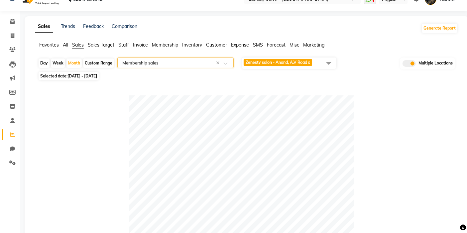
scroll to position [11, 0]
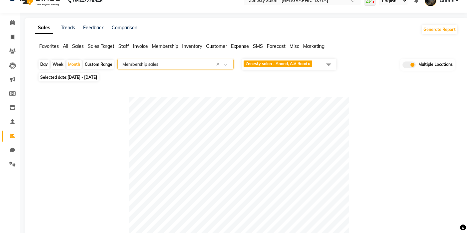
click at [188, 46] on span "Inventory" at bounding box center [192, 46] width 20 height 6
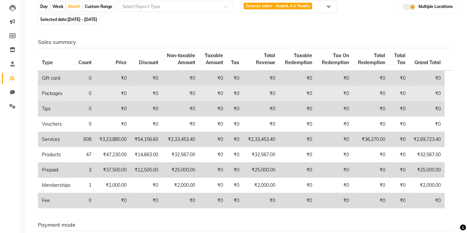
scroll to position [85, 0]
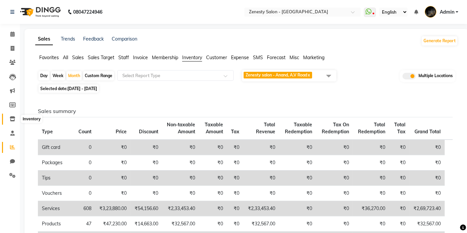
click at [14, 120] on icon at bounding box center [13, 118] width 6 height 5
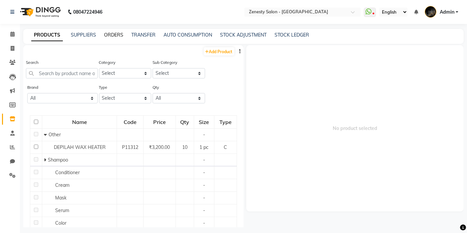
click at [120, 37] on link "ORDERS" at bounding box center [113, 35] width 19 height 6
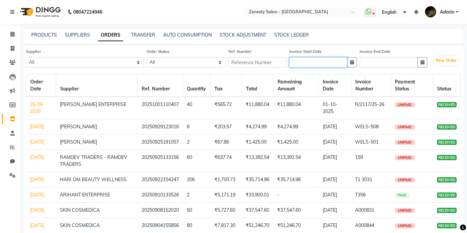
click at [326, 59] on input "text" at bounding box center [318, 62] width 58 height 10
select select "10"
select select "2025"
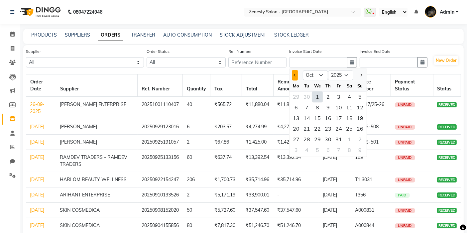
click at [297, 72] on button "Previous month" at bounding box center [295, 75] width 6 height 11
select select "9"
click at [295, 93] on div "1" at bounding box center [296, 96] width 11 height 11
type input "01-09-2025"
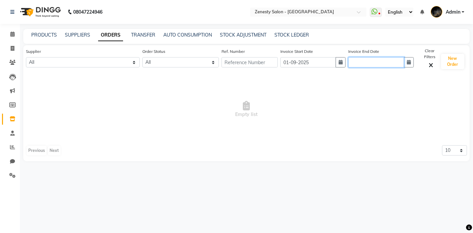
click at [386, 61] on input "text" at bounding box center [376, 62] width 56 height 10
select select "10"
select select "2025"
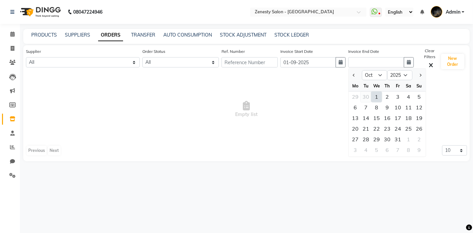
click at [367, 97] on div "30" at bounding box center [365, 96] width 11 height 11
type input "[DATE]"
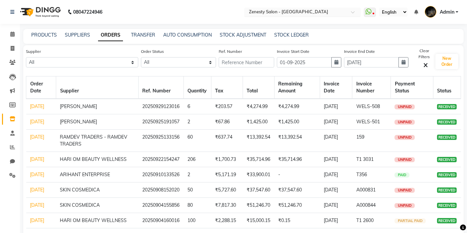
click at [287, 10] on input "text" at bounding box center [296, 12] width 96 height 7
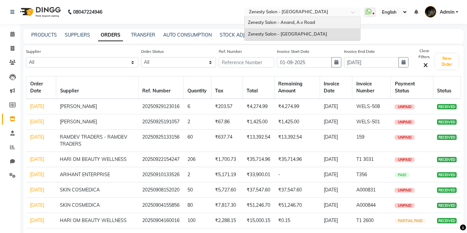
click at [265, 25] on span "Zenesty Salon - Anand, A.v Road" at bounding box center [281, 22] width 67 height 5
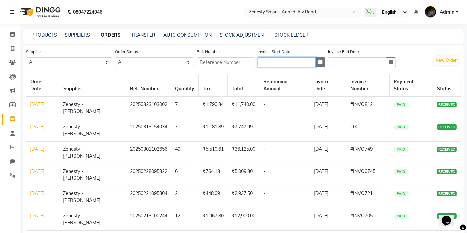
drag, startPoint x: 285, startPoint y: 60, endPoint x: 324, endPoint y: 65, distance: 39.2
click at [285, 60] on input "text" at bounding box center [287, 62] width 58 height 10
select select "10"
select select "2025"
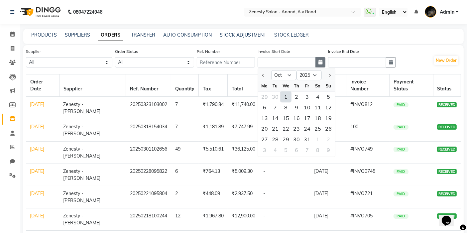
click at [323, 65] on button "button" at bounding box center [320, 62] width 10 height 10
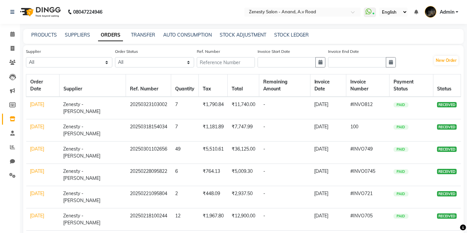
click at [317, 64] on button "button" at bounding box center [320, 62] width 10 height 10
select select "10"
select select "2025"
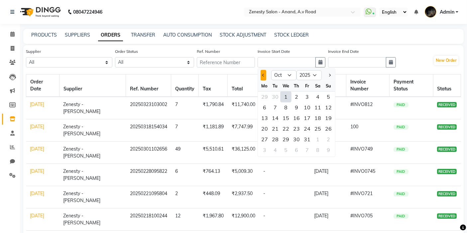
click at [261, 73] on button "Previous month" at bounding box center [264, 75] width 6 height 11
select select "9"
click at [265, 95] on div "1" at bounding box center [264, 96] width 11 height 11
type input "01-09-2025"
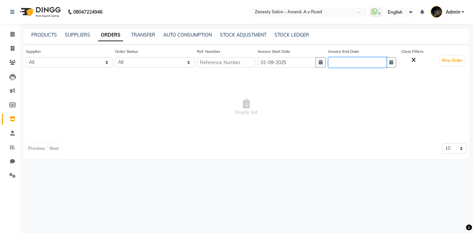
click at [355, 63] on input "text" at bounding box center [357, 62] width 58 height 10
select select "10"
select select "2025"
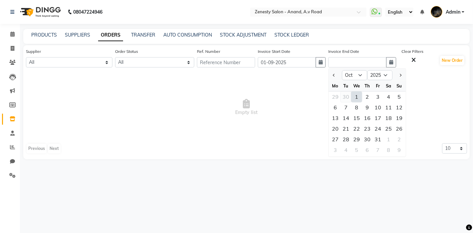
click at [344, 94] on div "30" at bounding box center [345, 96] width 11 height 11
type input "[DATE]"
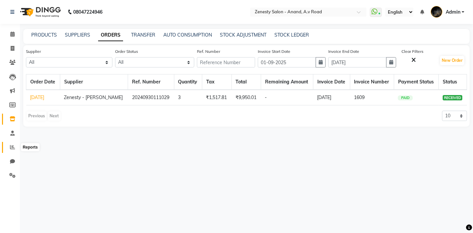
click at [14, 146] on icon at bounding box center [12, 147] width 5 height 5
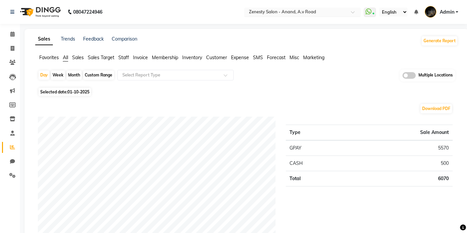
click at [257, 8] on div "Select Location × Zenesty Salon - Anand, A.v Road" at bounding box center [302, 12] width 116 height 9
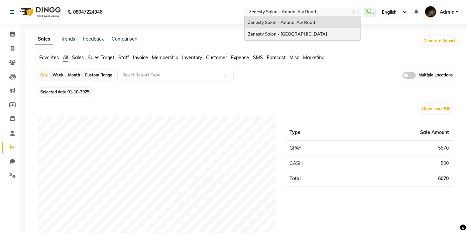
click at [252, 33] on span "Zenesty Salon - [GEOGRAPHIC_DATA]" at bounding box center [287, 33] width 79 height 5
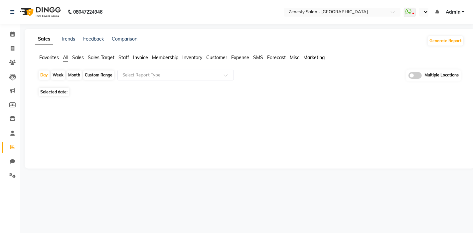
select select "en"
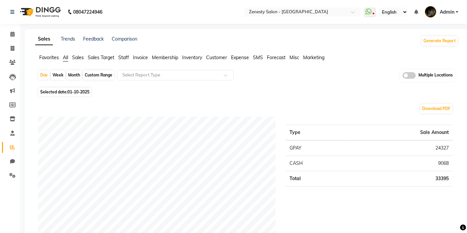
drag, startPoint x: 75, startPoint y: 73, endPoint x: 40, endPoint y: 89, distance: 38.2
click at [75, 73] on div "Month" at bounding box center [73, 74] width 15 height 9
select select "10"
select select "2025"
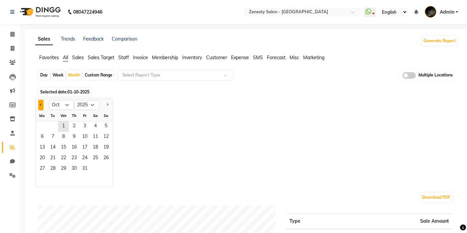
click at [38, 105] on button "Previous month" at bounding box center [40, 105] width 5 height 11
select select "9"
click at [64, 132] on span "10" at bounding box center [63, 137] width 11 height 11
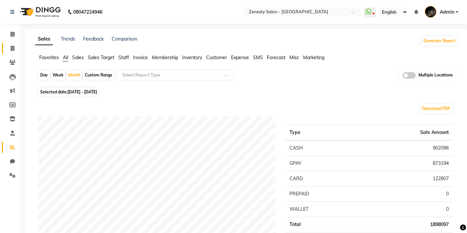
click at [14, 50] on icon at bounding box center [13, 48] width 4 height 5
select select "service"
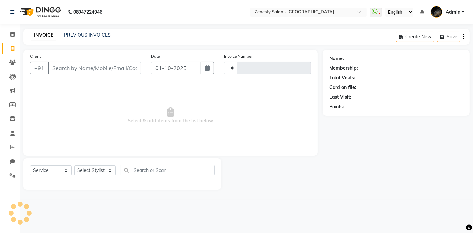
type input "6766"
select select "5713"
click at [76, 33] on link "PREVIOUS INVOICES" at bounding box center [87, 35] width 47 height 6
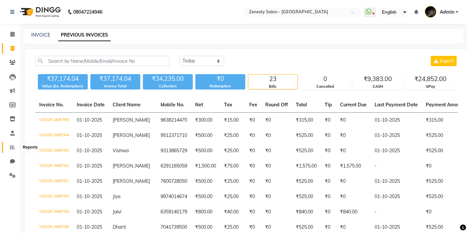
click at [12, 150] on span at bounding box center [13, 148] width 12 height 8
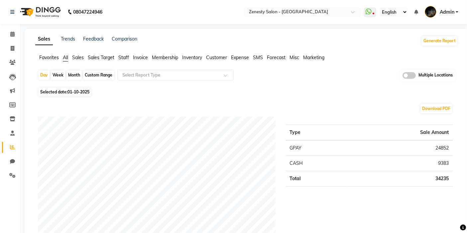
click at [406, 72] on span at bounding box center [408, 75] width 13 height 7
click at [402, 76] on input "checkbox" at bounding box center [402, 76] width 0 height 0
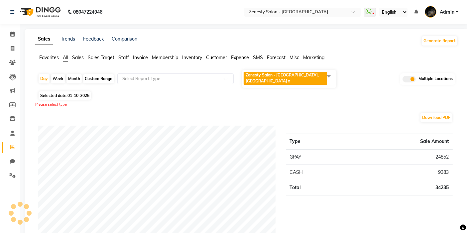
click at [319, 78] on span "Zenesty Salon - [GEOGRAPHIC_DATA], petlad road x" at bounding box center [285, 78] width 83 height 13
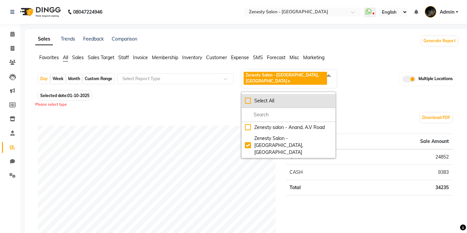
click at [256, 97] on div "Select All" at bounding box center [288, 100] width 87 height 7
checkbox input "true"
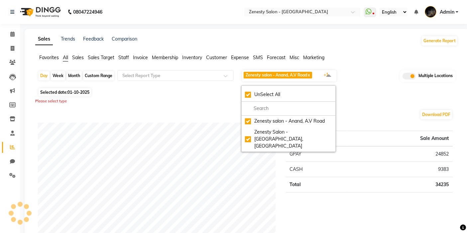
click at [230, 93] on div "Selected date: [DATE]" at bounding box center [248, 92] width 420 height 7
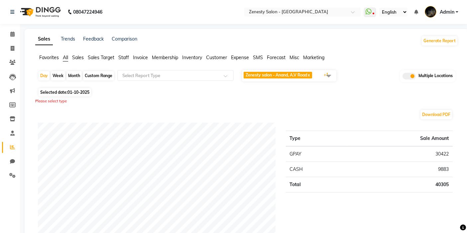
click at [122, 55] on span "Staff" at bounding box center [123, 58] width 11 height 6
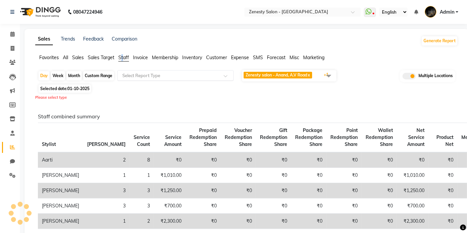
click at [140, 78] on input "text" at bounding box center [169, 75] width 96 height 7
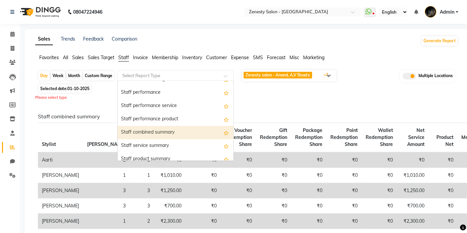
scroll to position [111, 0]
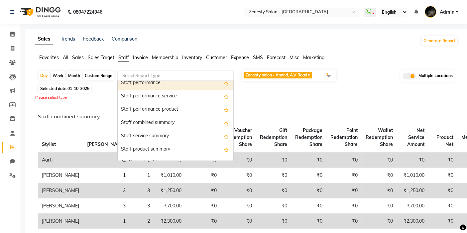
click at [169, 88] on div "Staff performance" at bounding box center [176, 82] width 116 height 13
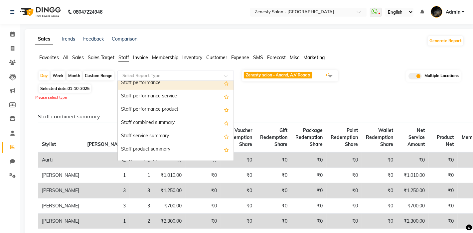
select select "full_report"
select select "csv"
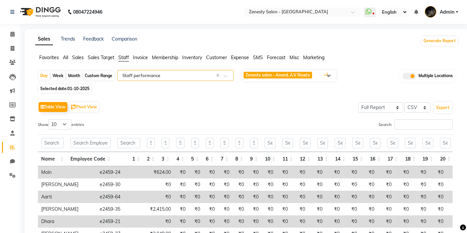
click at [336, 100] on div "Table View Pivot View Select Full Report Filtered Report Select CSV PDF Export" at bounding box center [245, 107] width 415 height 14
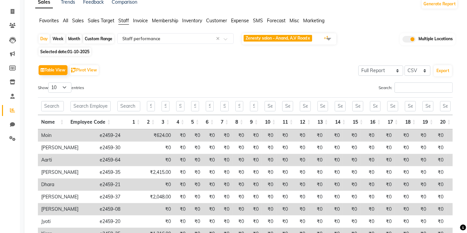
scroll to position [0, 0]
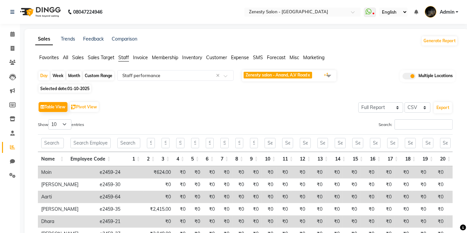
click at [78, 58] on span "Sales" at bounding box center [78, 58] width 12 height 6
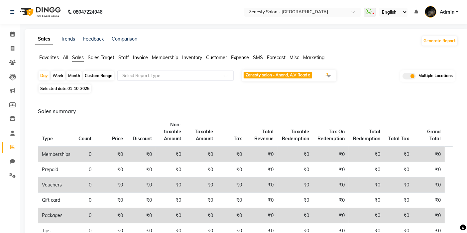
click at [141, 74] on input "text" at bounding box center [169, 75] width 96 height 7
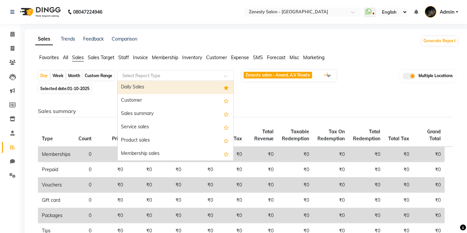
click at [104, 61] on div "Favorites All Sales Sales Target Staff Invoice Membership Inventory Customer Ex…" at bounding box center [246, 60] width 433 height 13
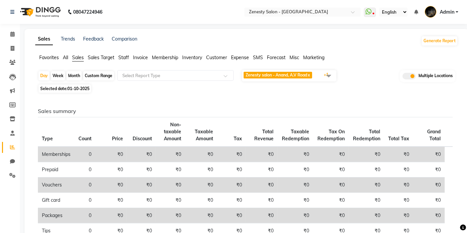
click at [101, 59] on span "Sales Target" at bounding box center [101, 58] width 27 height 6
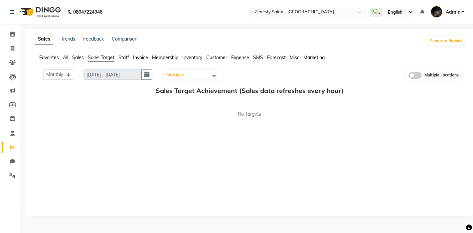
click at [126, 57] on span "Staff" at bounding box center [123, 58] width 11 height 6
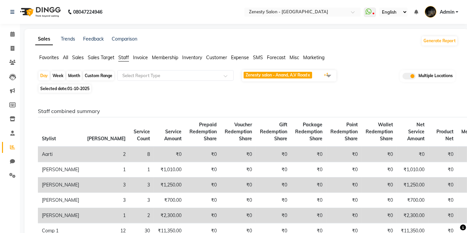
click at [71, 76] on div "Month" at bounding box center [73, 75] width 15 height 9
select select "10"
select select "2025"
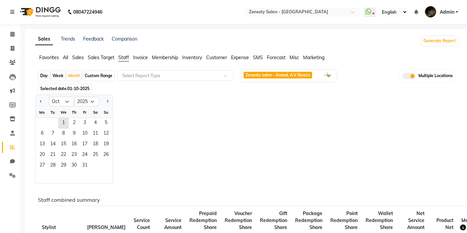
click at [72, 87] on span "01-10-2025" at bounding box center [78, 88] width 22 height 5
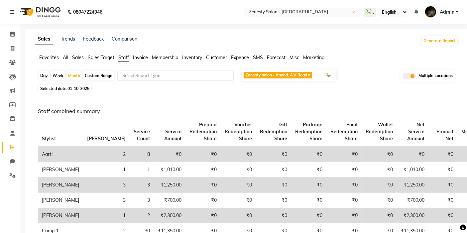
click at [67, 91] on span "Selected date: [DATE]" at bounding box center [65, 88] width 53 height 8
select select "10"
select select "2025"
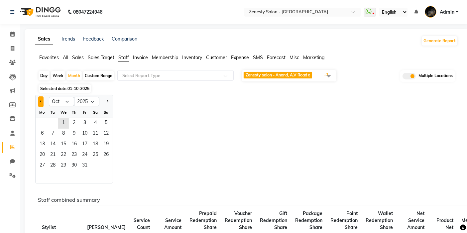
click at [39, 102] on button "Previous month" at bounding box center [40, 101] width 5 height 11
select select "9"
click at [53, 122] on span "2" at bounding box center [53, 123] width 11 height 11
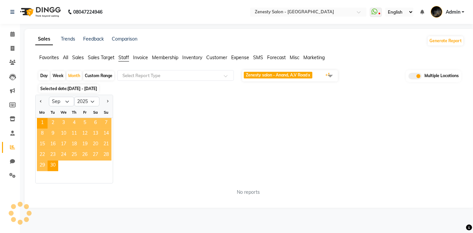
click at [243, 107] on div "Jan Feb Mar Apr May Jun [DATE] Aug Sep Oct Nov [DATE] 2016 2017 2018 2019 2020 …" at bounding box center [249, 139] width 428 height 89
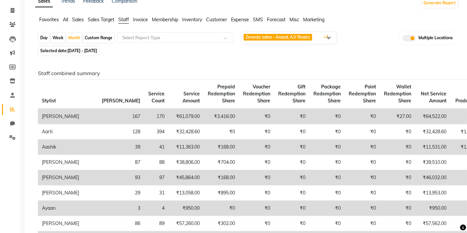
scroll to position [37, 0]
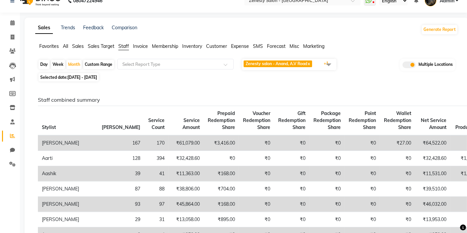
scroll to position [0, 0]
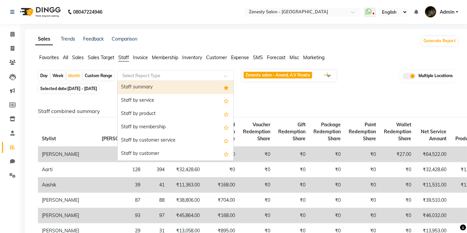
click at [171, 75] on input "text" at bounding box center [169, 75] width 96 height 7
click at [168, 91] on div "Staff summary" at bounding box center [176, 87] width 116 height 13
select select "full_report"
select select "csv"
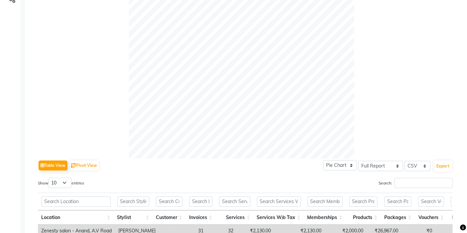
scroll to position [295, 0]
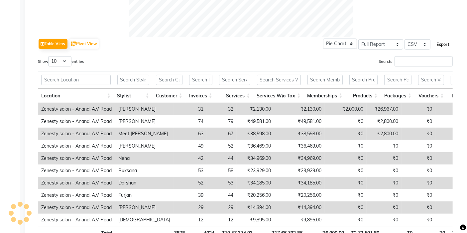
click at [435, 42] on button "Export" at bounding box center [443, 44] width 18 height 11
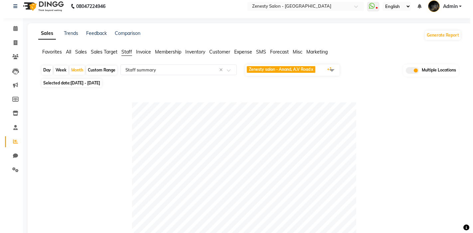
scroll to position [0, 0]
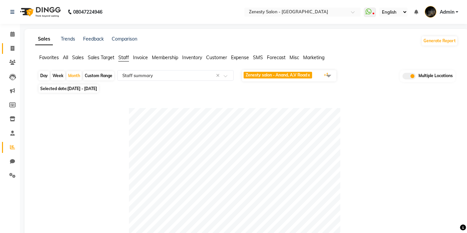
click at [13, 52] on span at bounding box center [13, 49] width 12 height 8
select select "service"
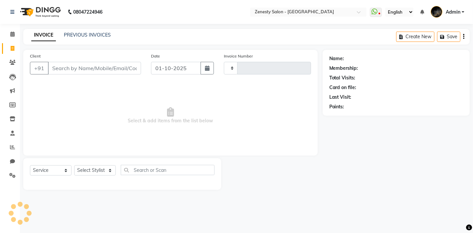
type input "6766"
select select "5713"
click at [95, 36] on link "PREVIOUS INVOICES" at bounding box center [87, 35] width 47 height 6
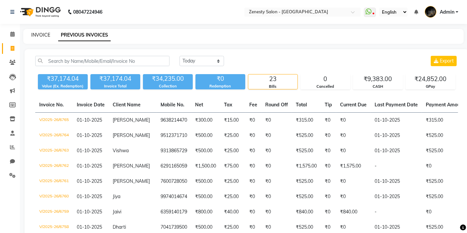
click at [39, 34] on link "INVOICE" at bounding box center [40, 35] width 19 height 6
select select "service"
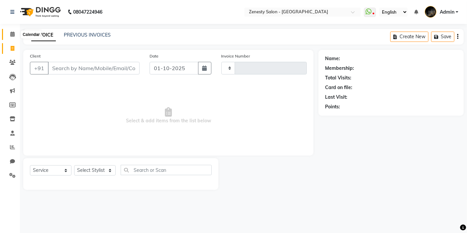
type input "6766"
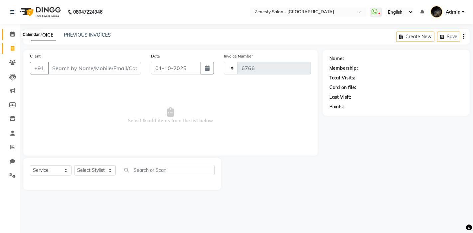
select select "5713"
click at [10, 33] on icon at bounding box center [12, 34] width 4 height 5
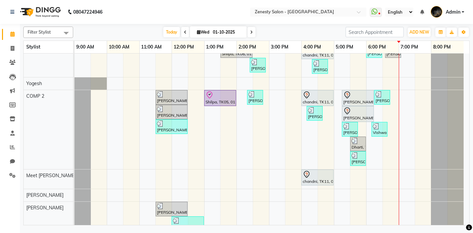
scroll to position [314, 0]
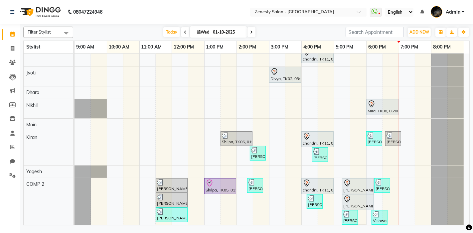
click at [377, 109] on div "Mira, TK08, 06:00 PM-07:00 PM, HAIRCUT-CREATIVE DIRECTOR" at bounding box center [382, 107] width 31 height 14
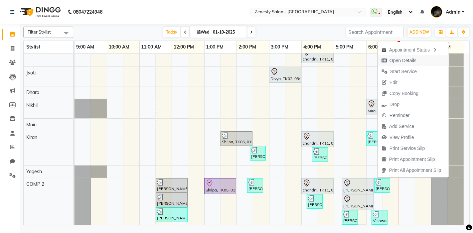
click at [400, 64] on span "Open Details" at bounding box center [402, 60] width 27 height 7
select select "7"
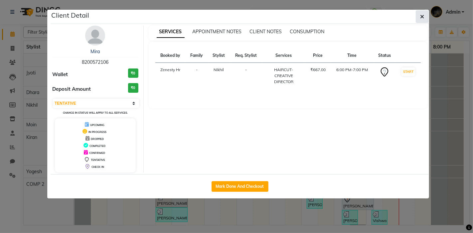
click at [419, 18] on button "button" at bounding box center [421, 16] width 13 height 13
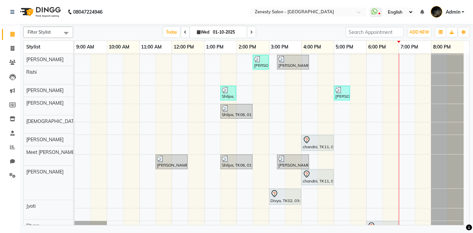
click at [250, 32] on icon at bounding box center [251, 32] width 3 height 4
type input "02-10-2025"
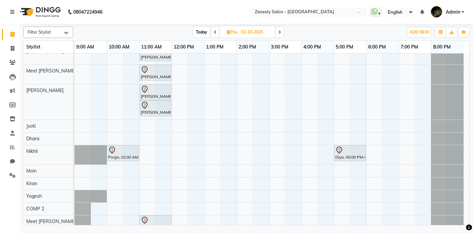
click at [121, 156] on div "Pooja, 10:00 AM-10:00 AM, STYLING - TONGS" at bounding box center [122, 153] width 31 height 14
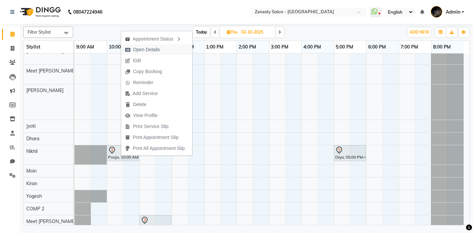
click at [140, 52] on span "Open Details" at bounding box center [146, 49] width 27 height 7
select select "7"
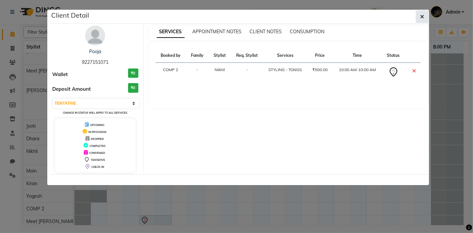
click at [420, 17] on icon "button" at bounding box center [422, 16] width 4 height 5
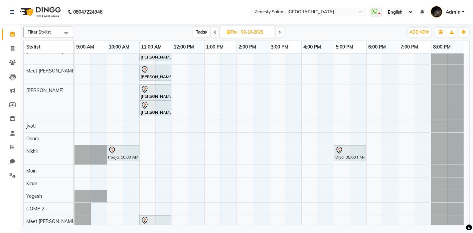
click at [349, 148] on div at bounding box center [349, 150] width 29 height 8
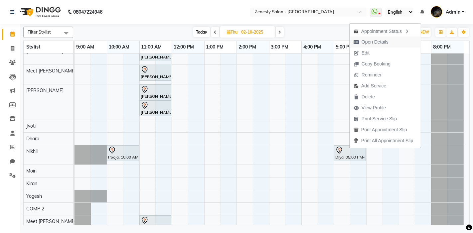
click at [374, 44] on span "Open Details" at bounding box center [374, 42] width 27 height 7
select select "7"
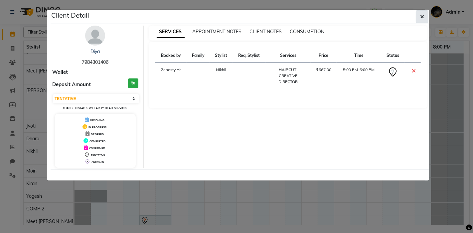
click at [424, 18] on icon "button" at bounding box center [422, 16] width 4 height 5
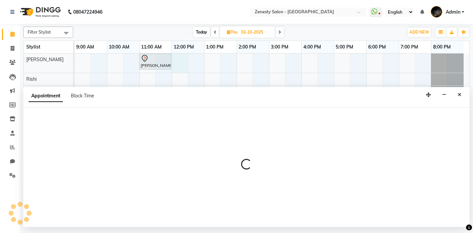
select select "39490"
select select "720"
select select "tentative"
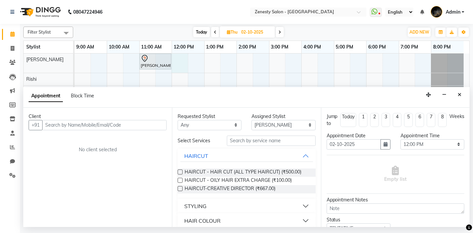
click at [157, 61] on div at bounding box center [155, 59] width 29 height 8
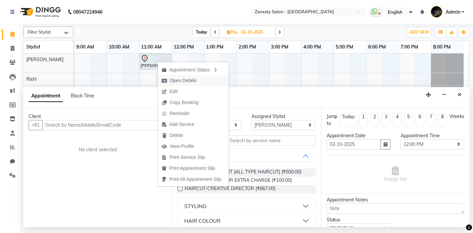
click at [181, 80] on span "Open Details" at bounding box center [182, 80] width 27 height 7
select select "7"
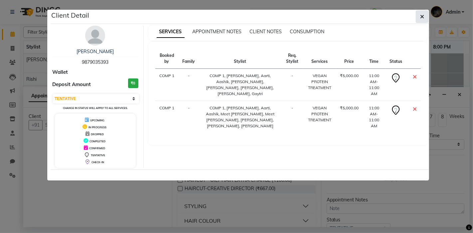
click at [421, 18] on icon "button" at bounding box center [422, 16] width 4 height 5
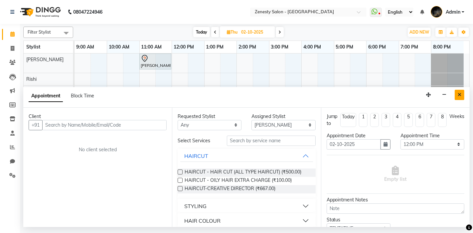
click at [459, 93] on icon "Close" at bounding box center [459, 94] width 4 height 5
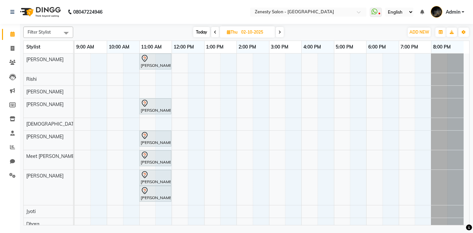
click at [279, 32] on icon at bounding box center [279, 32] width 3 height 4
type input "03-10-2025"
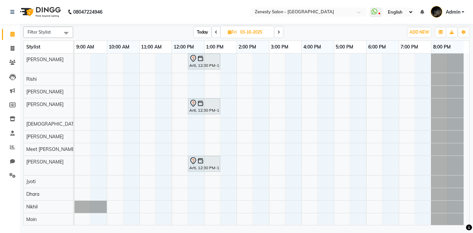
click at [212, 64] on div "Arti, 12:30 PM-12:30 PM, VEGAN PROTEIN TREATMENT" at bounding box center [203, 62] width 31 height 14
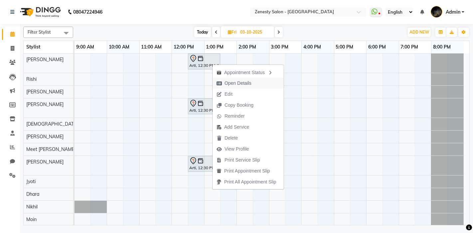
click at [240, 82] on span "Open Details" at bounding box center [237, 83] width 27 height 7
select select "7"
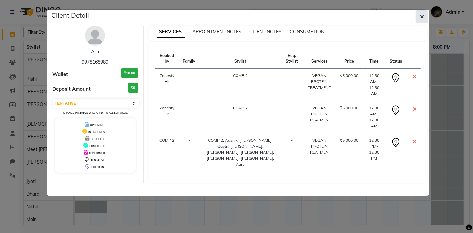
click at [423, 17] on icon "button" at bounding box center [422, 16] width 4 height 5
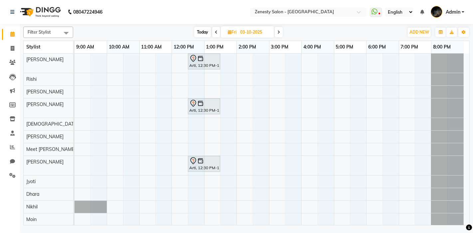
click at [278, 33] on icon at bounding box center [278, 32] width 3 height 4
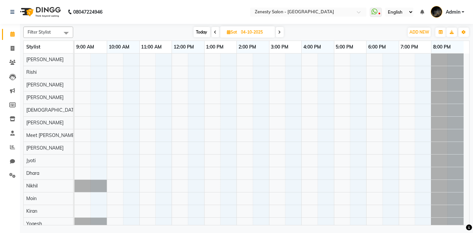
click at [280, 34] on icon at bounding box center [279, 32] width 3 height 4
click at [217, 32] on span at bounding box center [215, 32] width 8 height 10
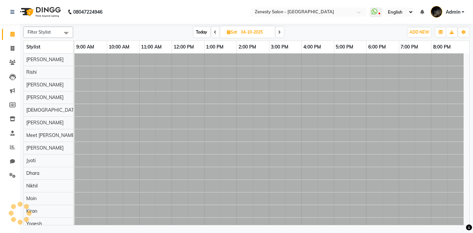
click at [217, 32] on span at bounding box center [215, 32] width 8 height 10
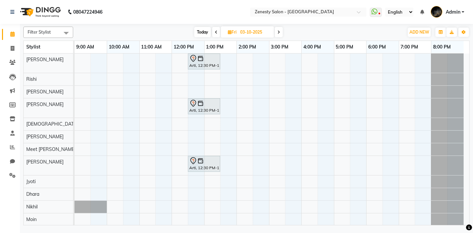
click at [217, 32] on span at bounding box center [216, 32] width 8 height 10
type input "02-10-2025"
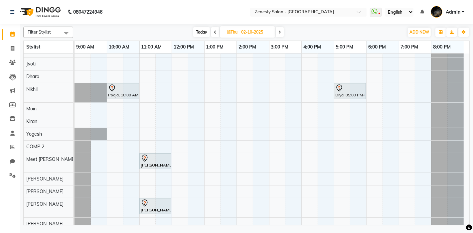
click at [356, 92] on div "Diya, 05:00 PM-06:00 PM, HAIRCUT-CREATIVE DIRECTOR" at bounding box center [349, 91] width 31 height 14
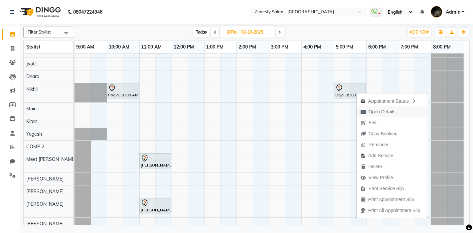
click at [383, 111] on span "Open Details" at bounding box center [381, 111] width 27 height 7
select select "7"
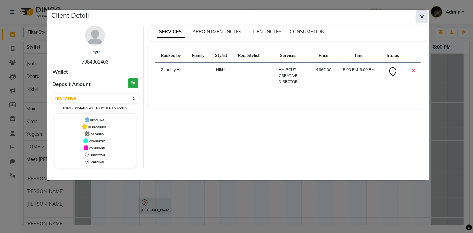
click at [424, 16] on button "button" at bounding box center [421, 16] width 13 height 13
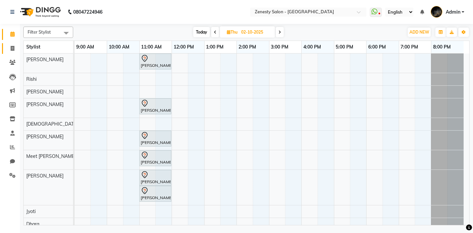
click at [12, 47] on icon at bounding box center [13, 48] width 4 height 5
select select "service"
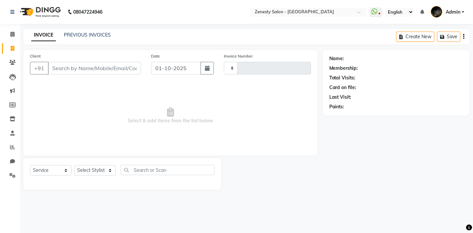
type input "6766"
select select "5713"
